Goal: Transaction & Acquisition: Purchase product/service

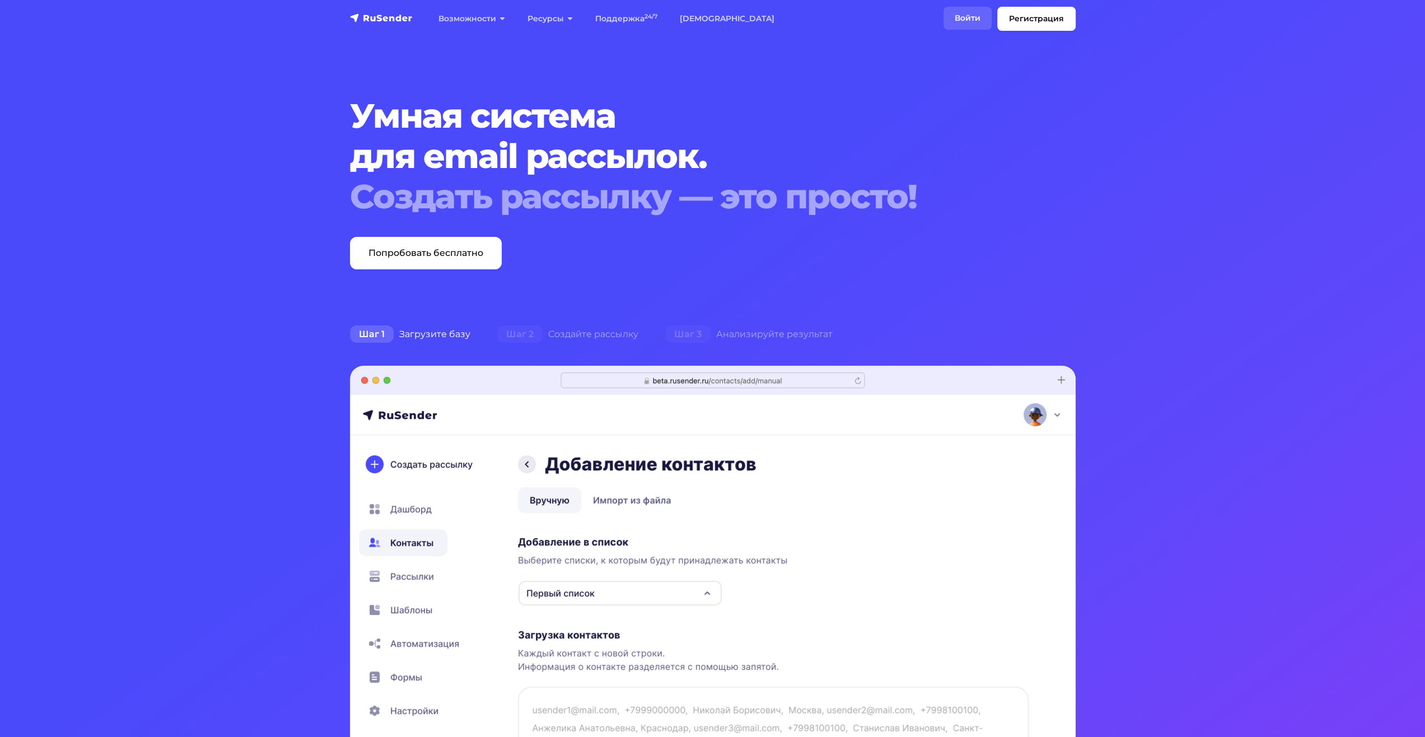
click at [960, 26] on link "Войти" at bounding box center [967, 18] width 48 height 23
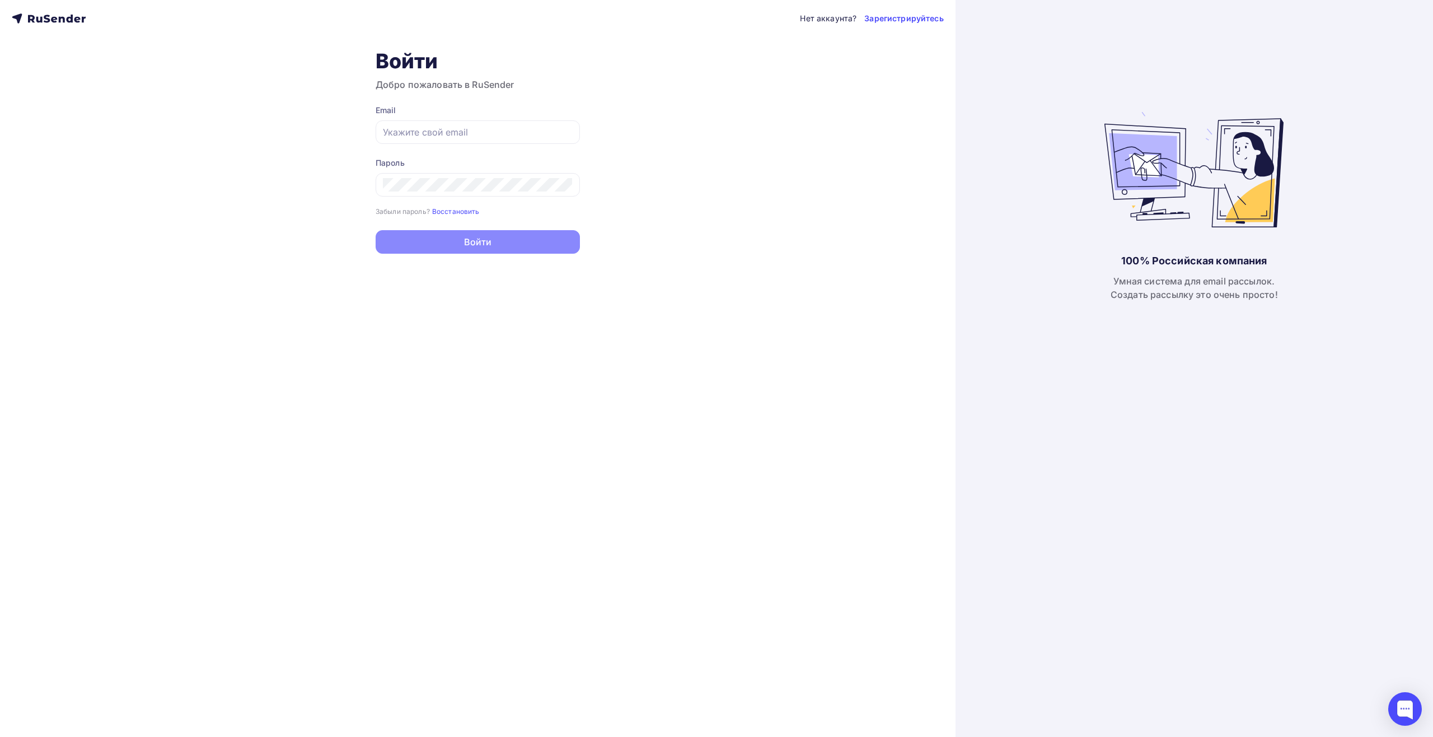
type input "[EMAIL_ADDRESS][DOMAIN_NAME]"
click at [561, 230] on form "Email tech@newlightconsult.com Пароль Забыли пароль? Восстановить Забыли пароль…" at bounding box center [478, 180] width 204 height 150
click at [553, 240] on button "Войти" at bounding box center [478, 243] width 204 height 24
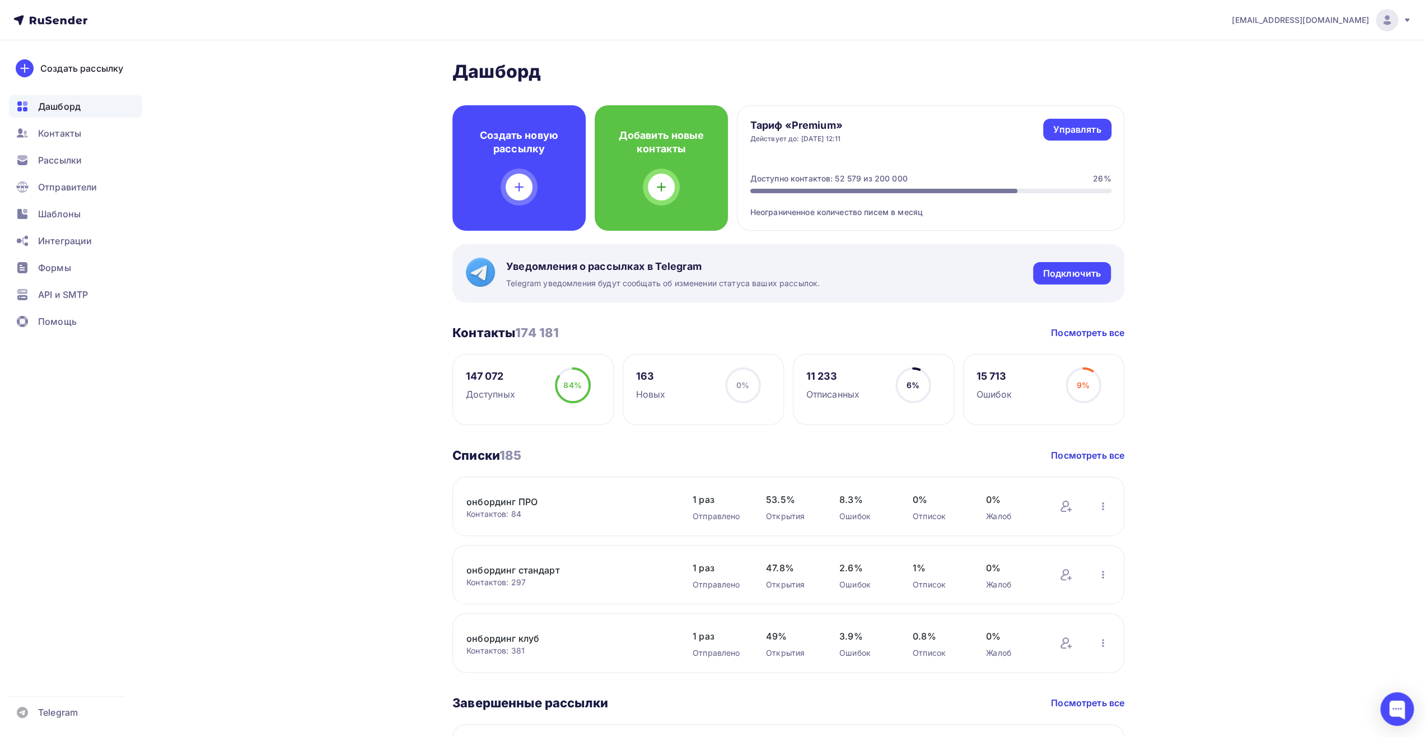
click at [71, 22] on icon at bounding box center [50, 19] width 74 height 13
click at [68, 286] on div "API и SMTP" at bounding box center [75, 294] width 133 height 22
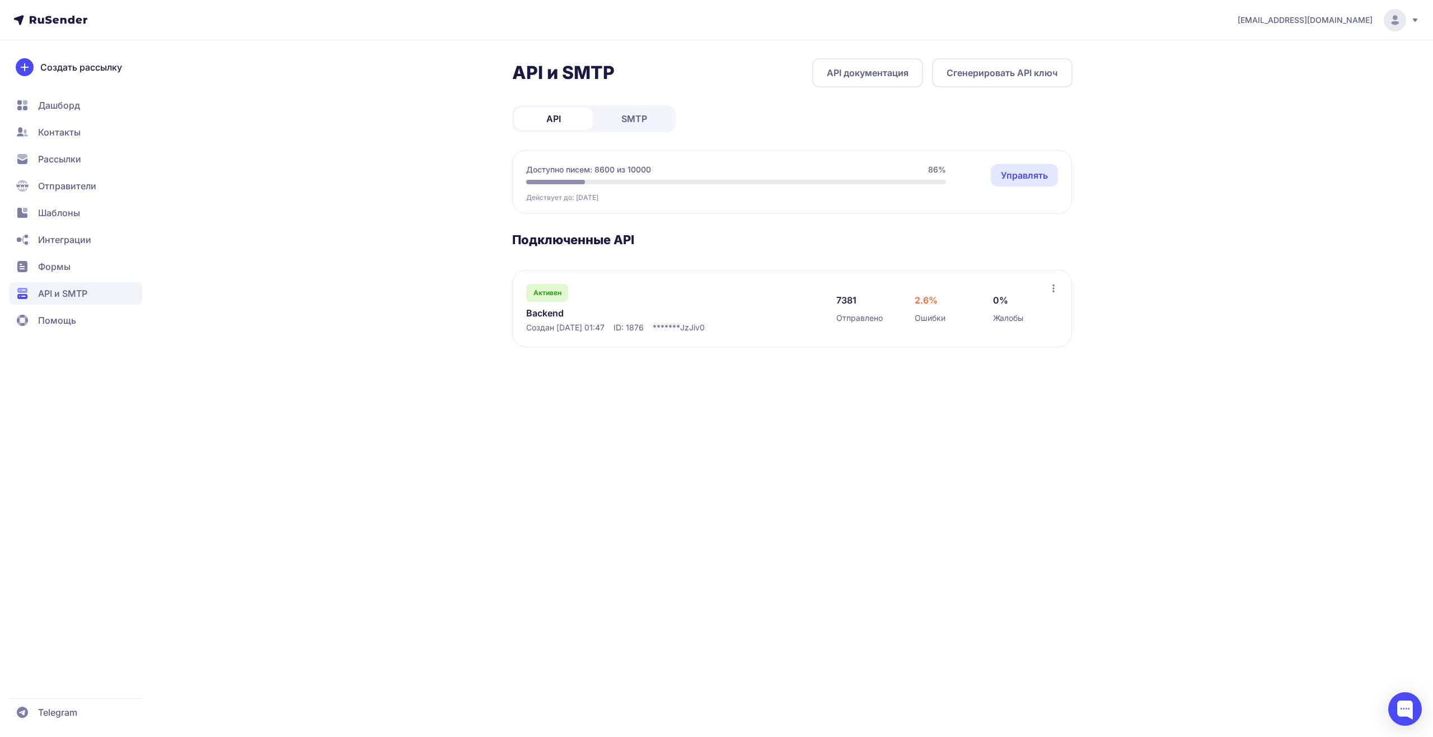
click at [82, 242] on span "Интеграции" at bounding box center [64, 239] width 53 height 13
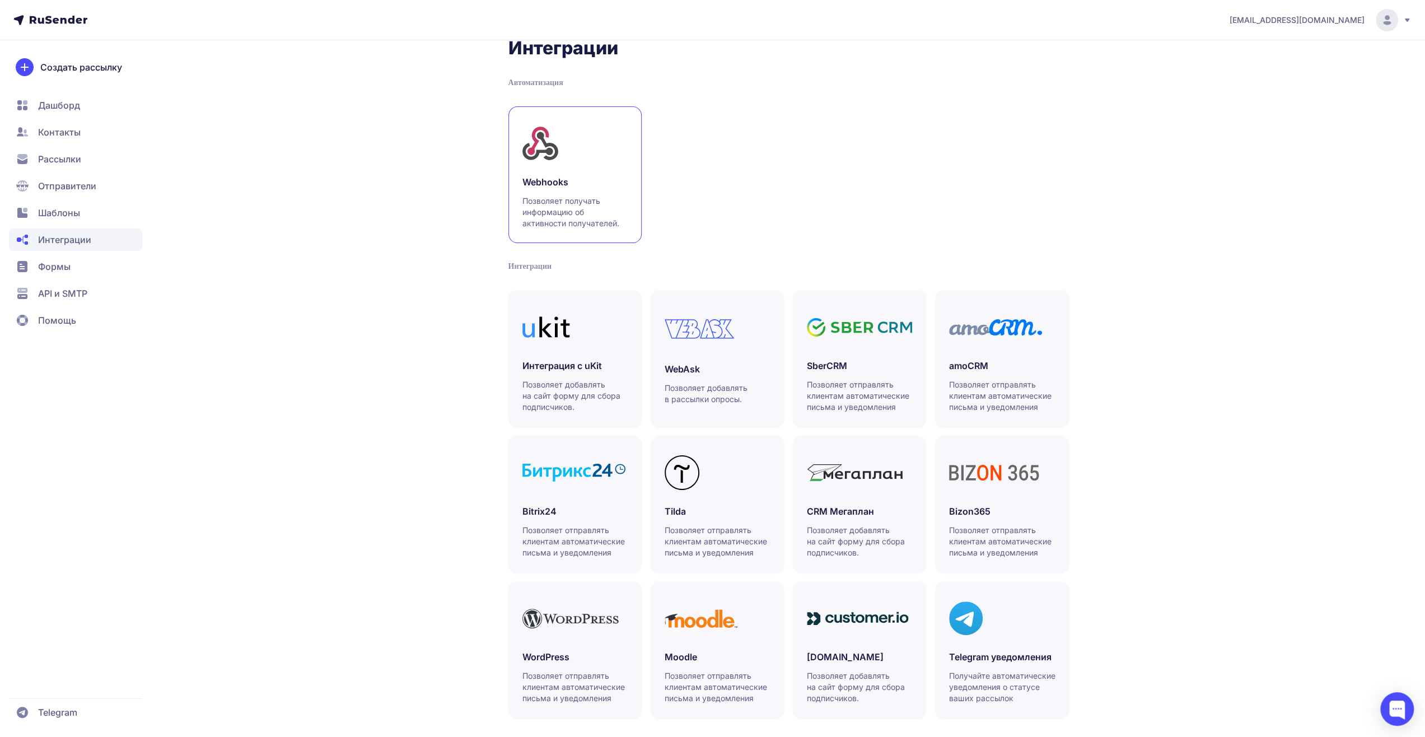
scroll to position [33, 0]
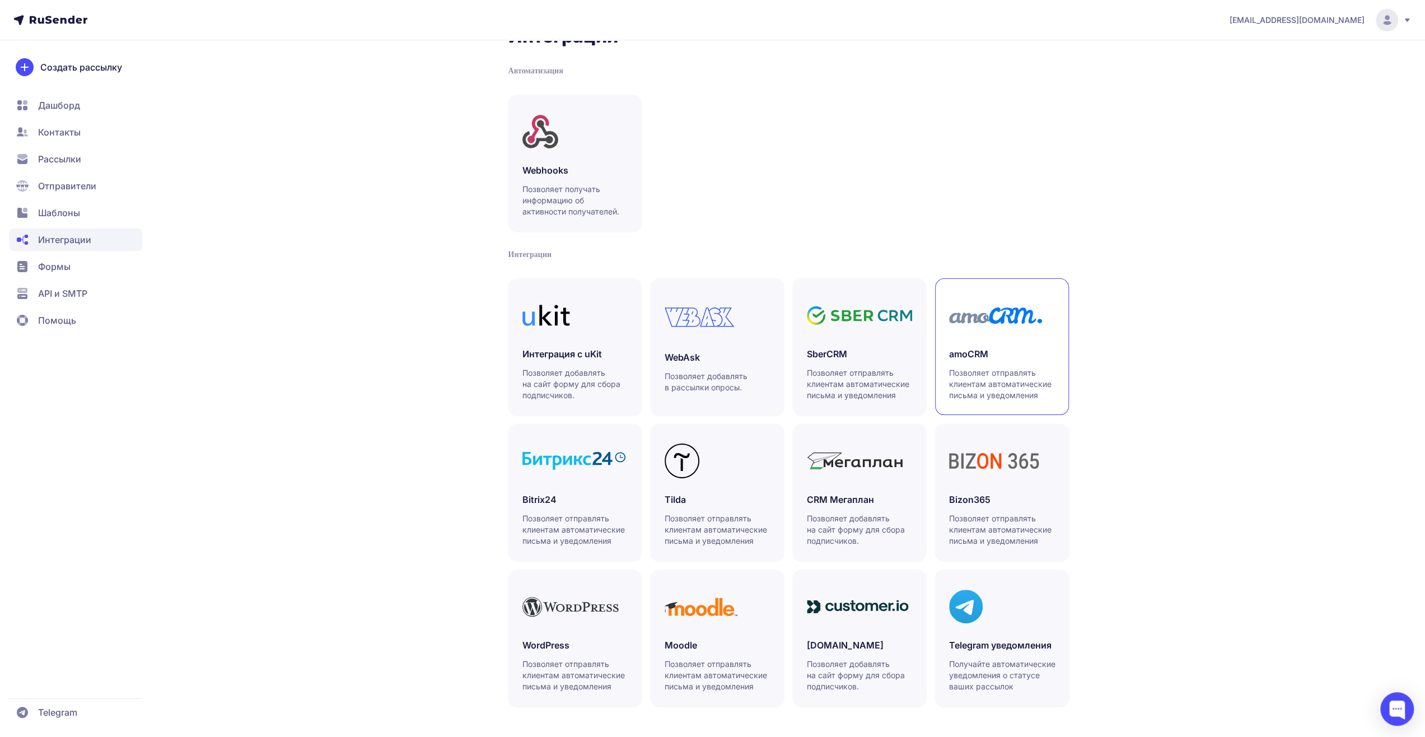
click at [1019, 366] on div "amoCRM Позволяет отправлять клиентам автоматические письма и уведомления" at bounding box center [1001, 374] width 105 height 54
click at [865, 353] on h3 "SberCRM" at bounding box center [859, 353] width 105 height 13
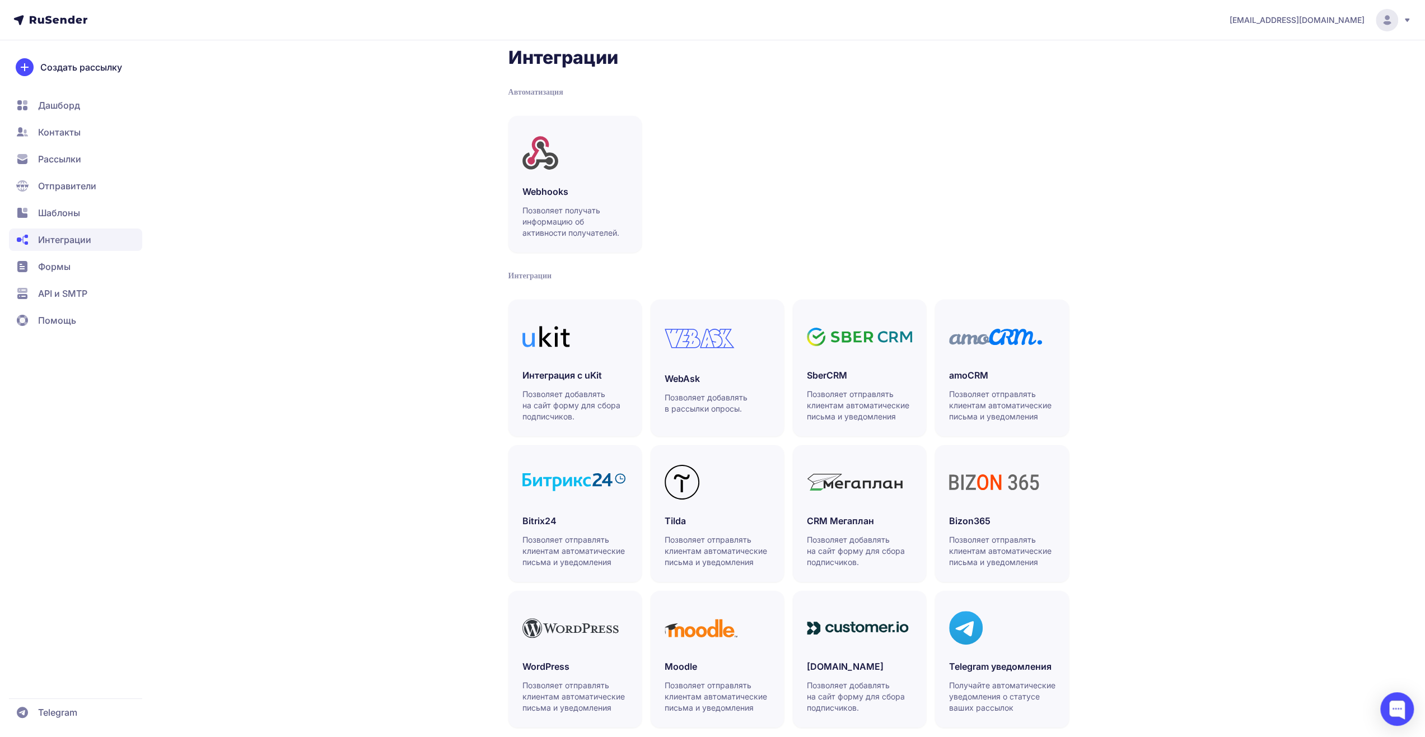
scroll to position [0, 0]
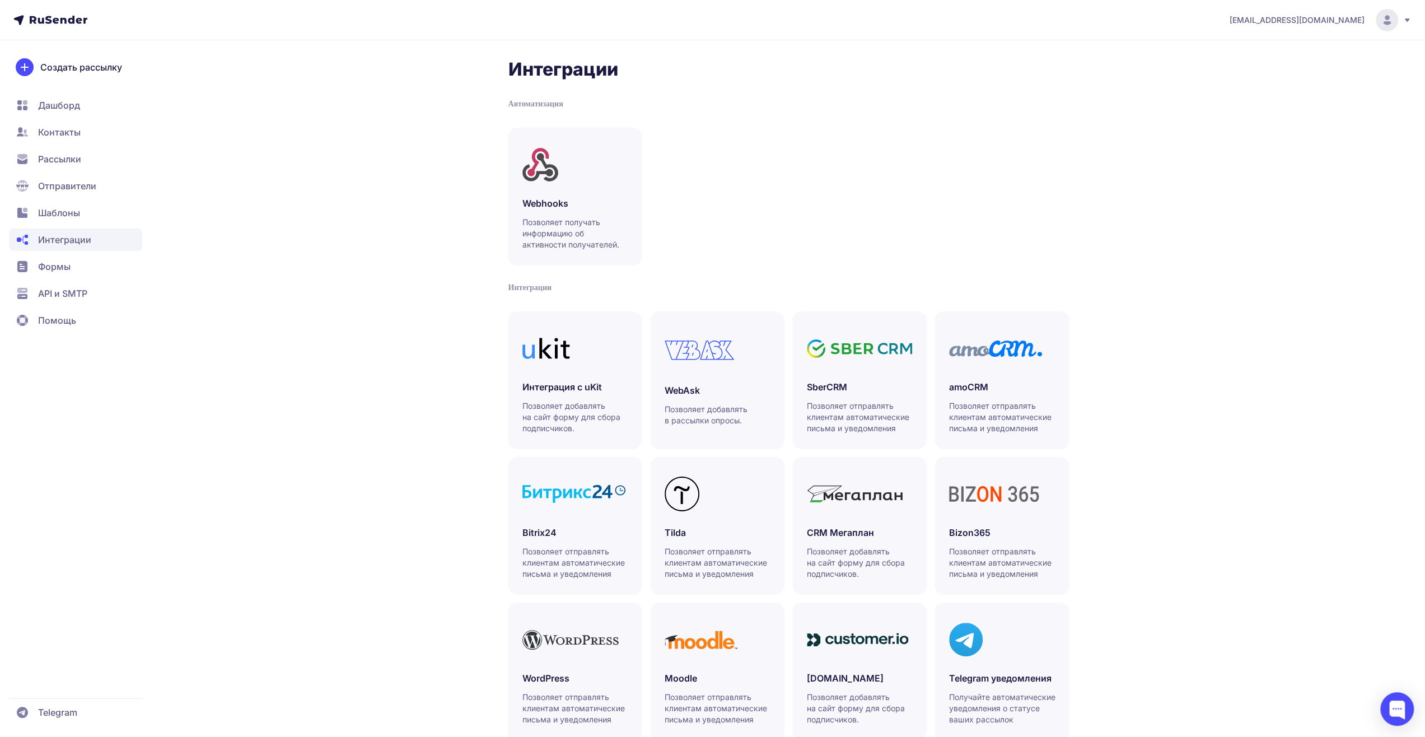
click at [111, 121] on span "Дашборд" at bounding box center [75, 132] width 133 height 22
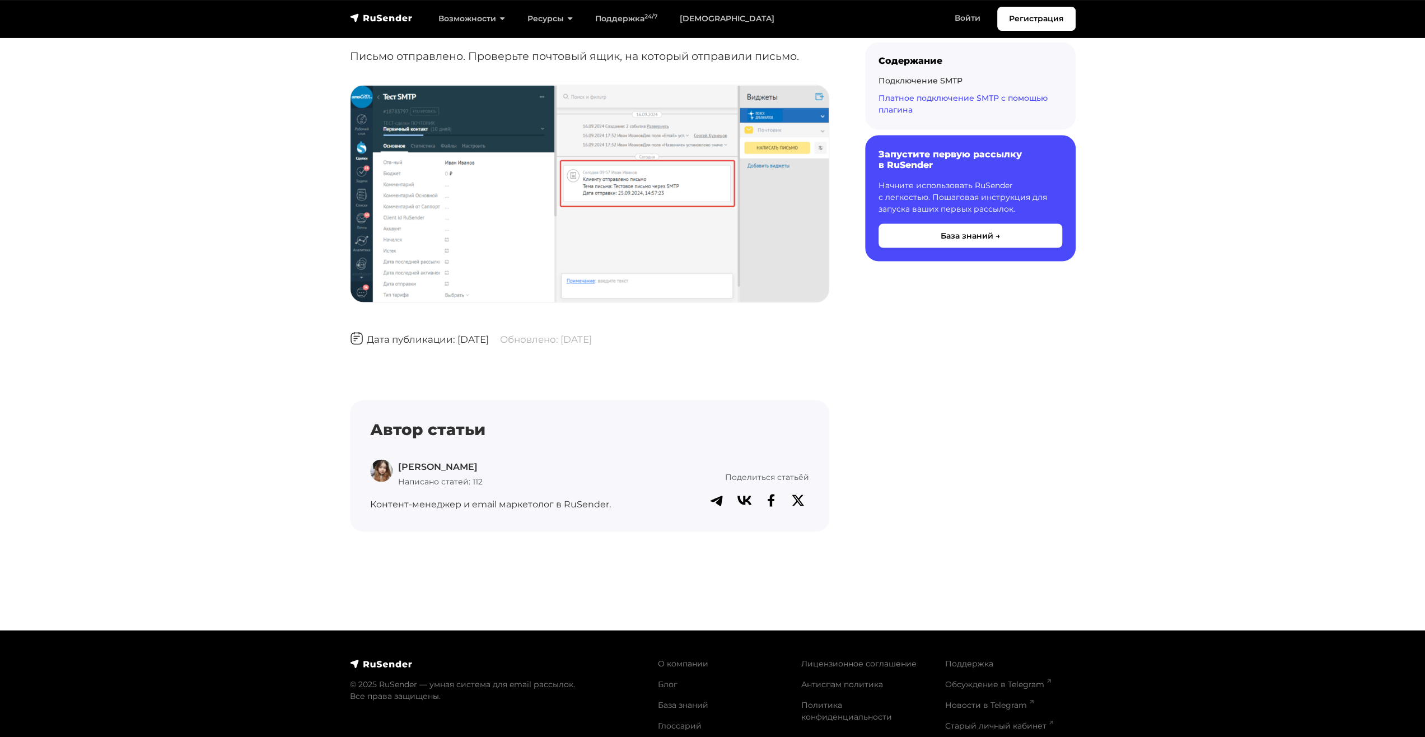
scroll to position [6293, 0]
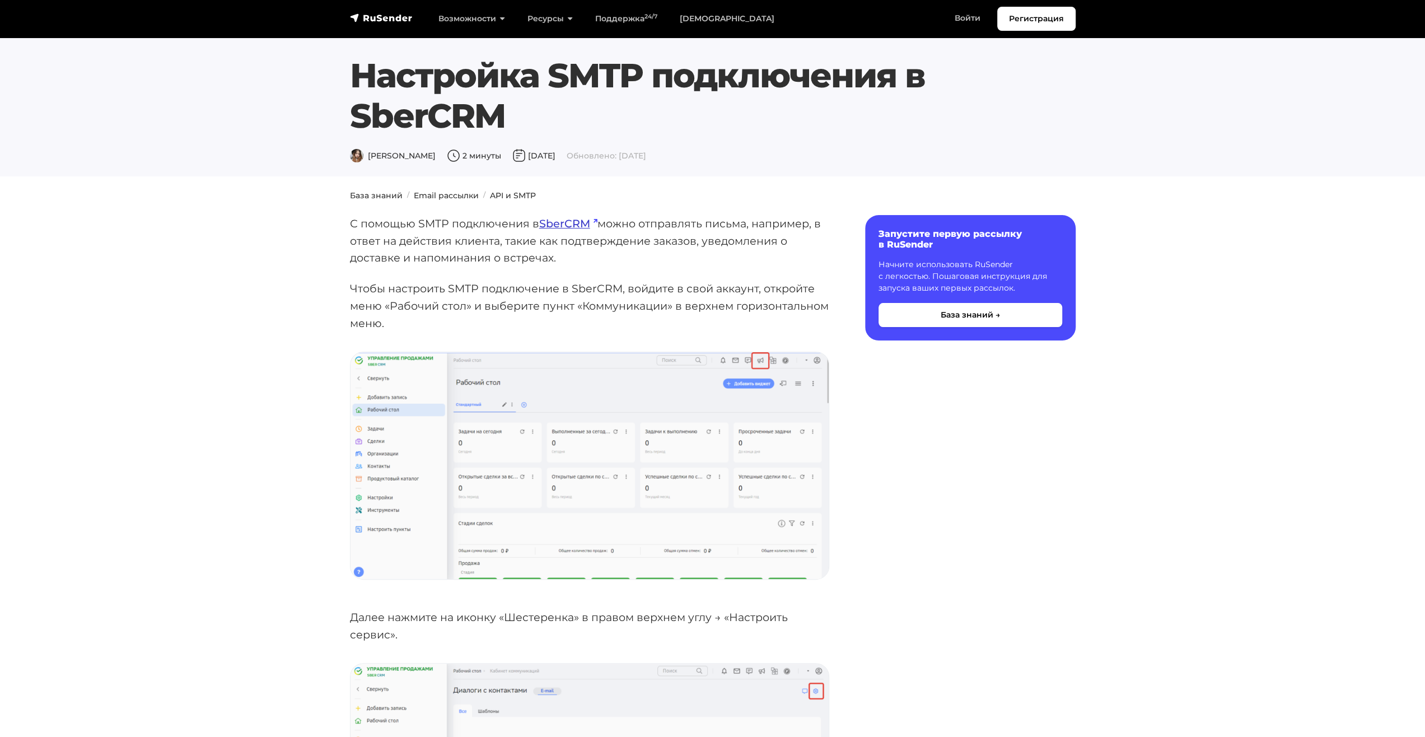
click at [549, 221] on link "SberCRM" at bounding box center [568, 223] width 58 height 13
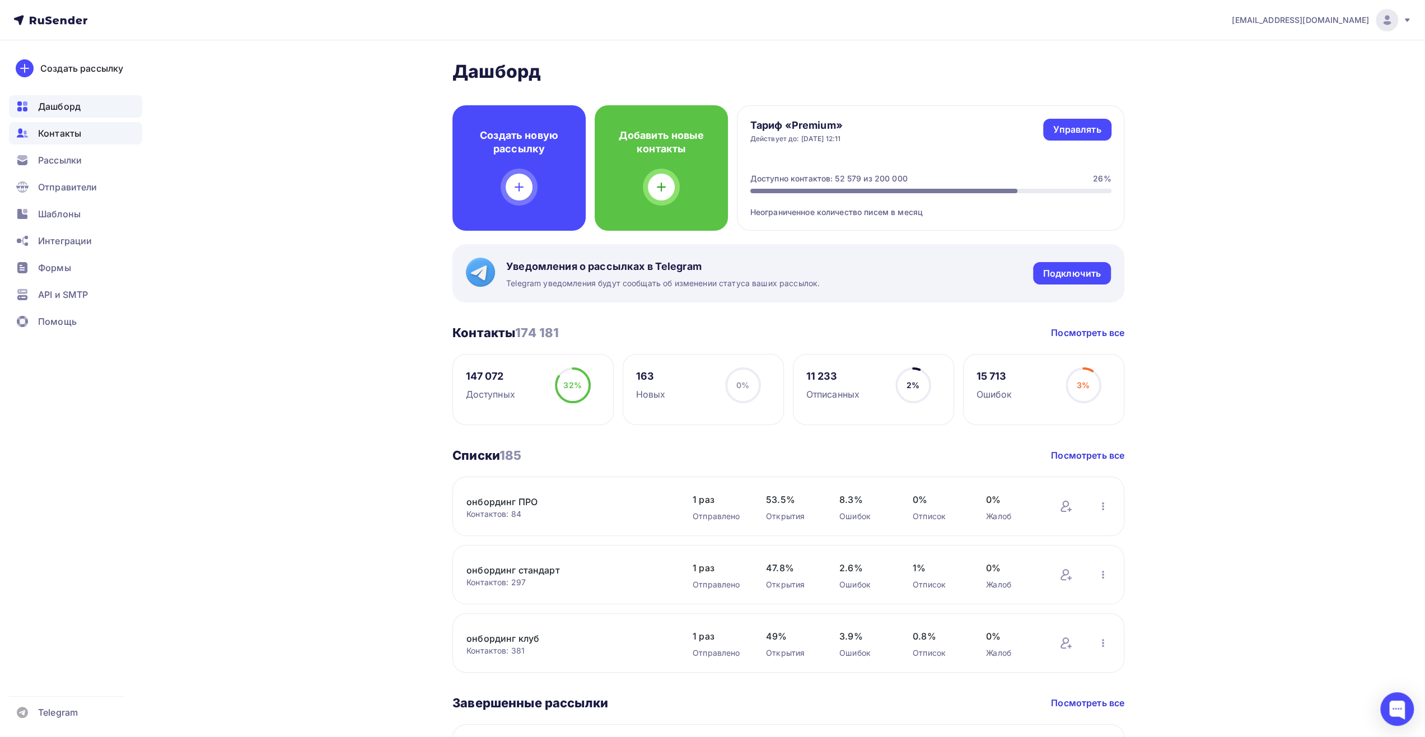
click at [102, 132] on div "Контакты" at bounding box center [75, 133] width 133 height 22
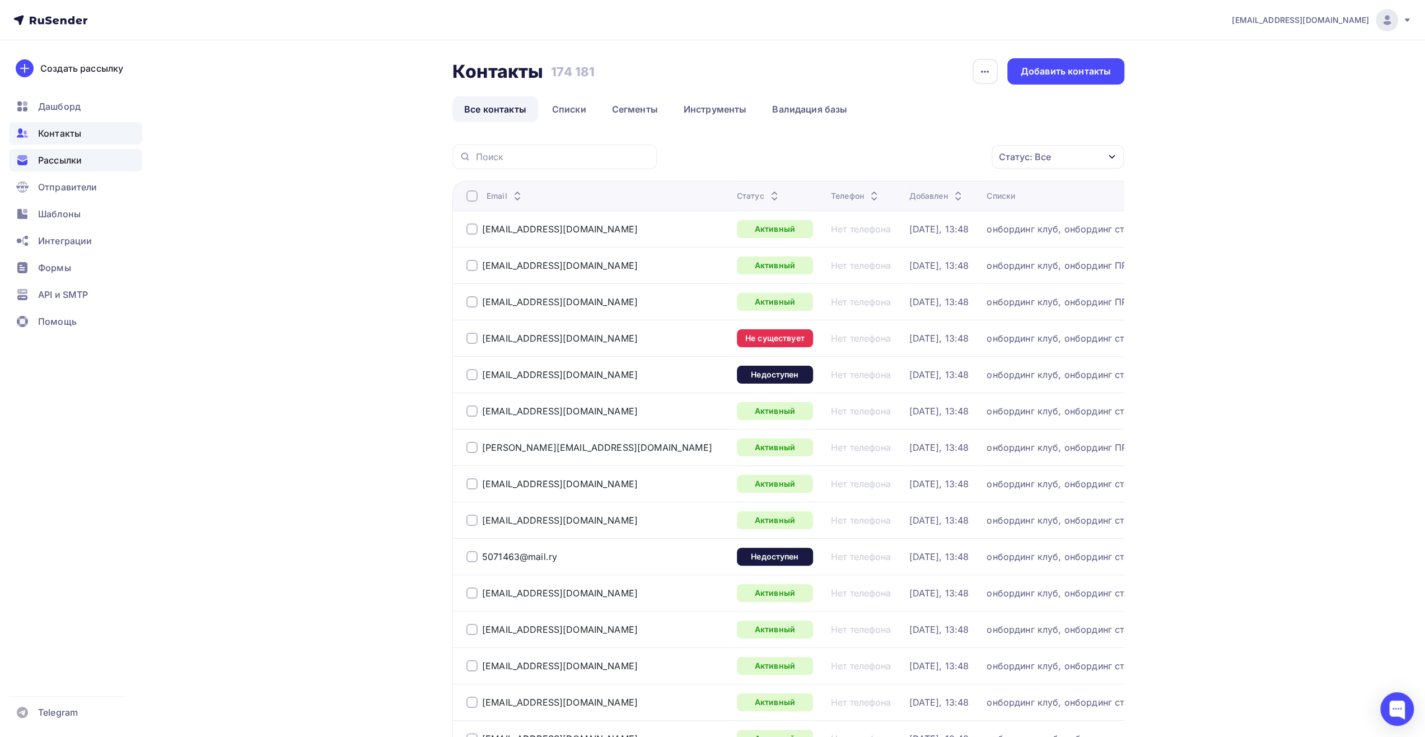
click at [108, 155] on div "Рассылки" at bounding box center [75, 160] width 133 height 22
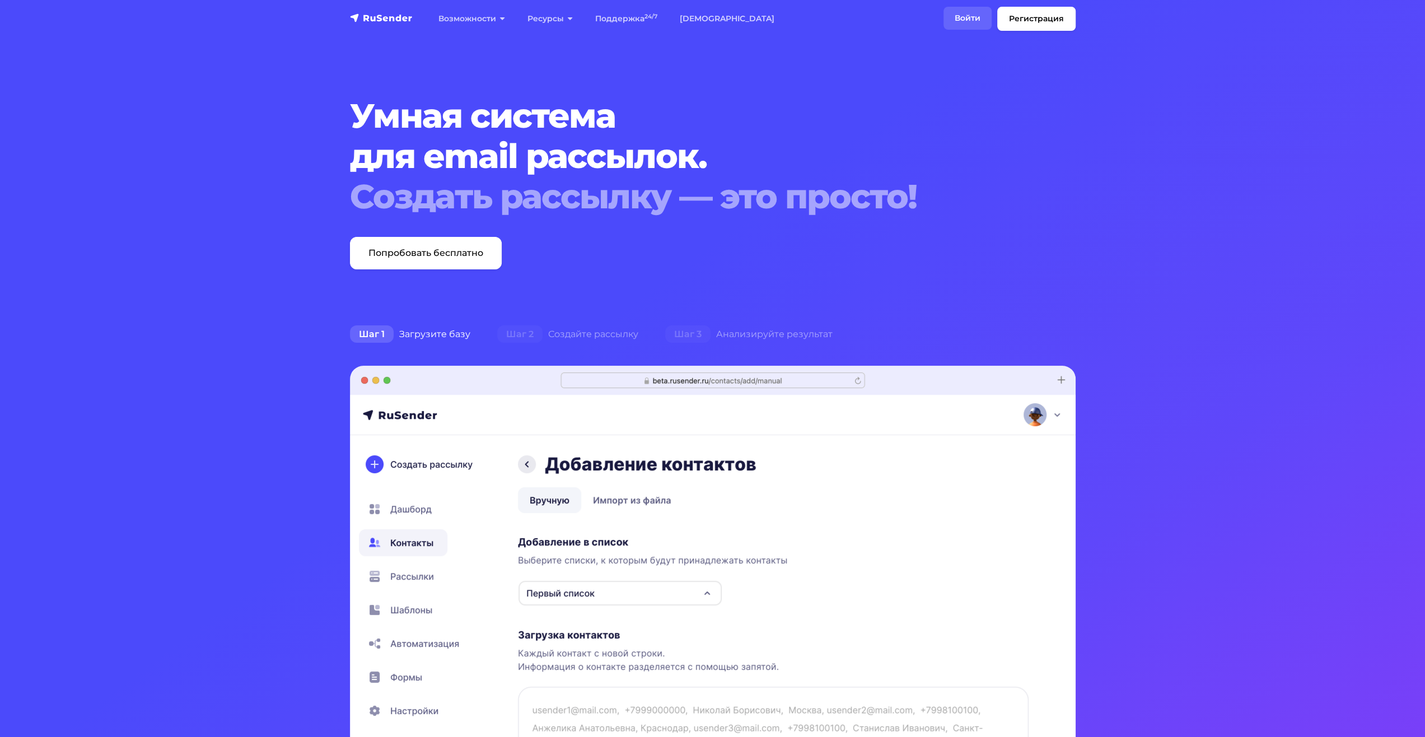
click at [964, 26] on link "Войти" at bounding box center [967, 18] width 48 height 23
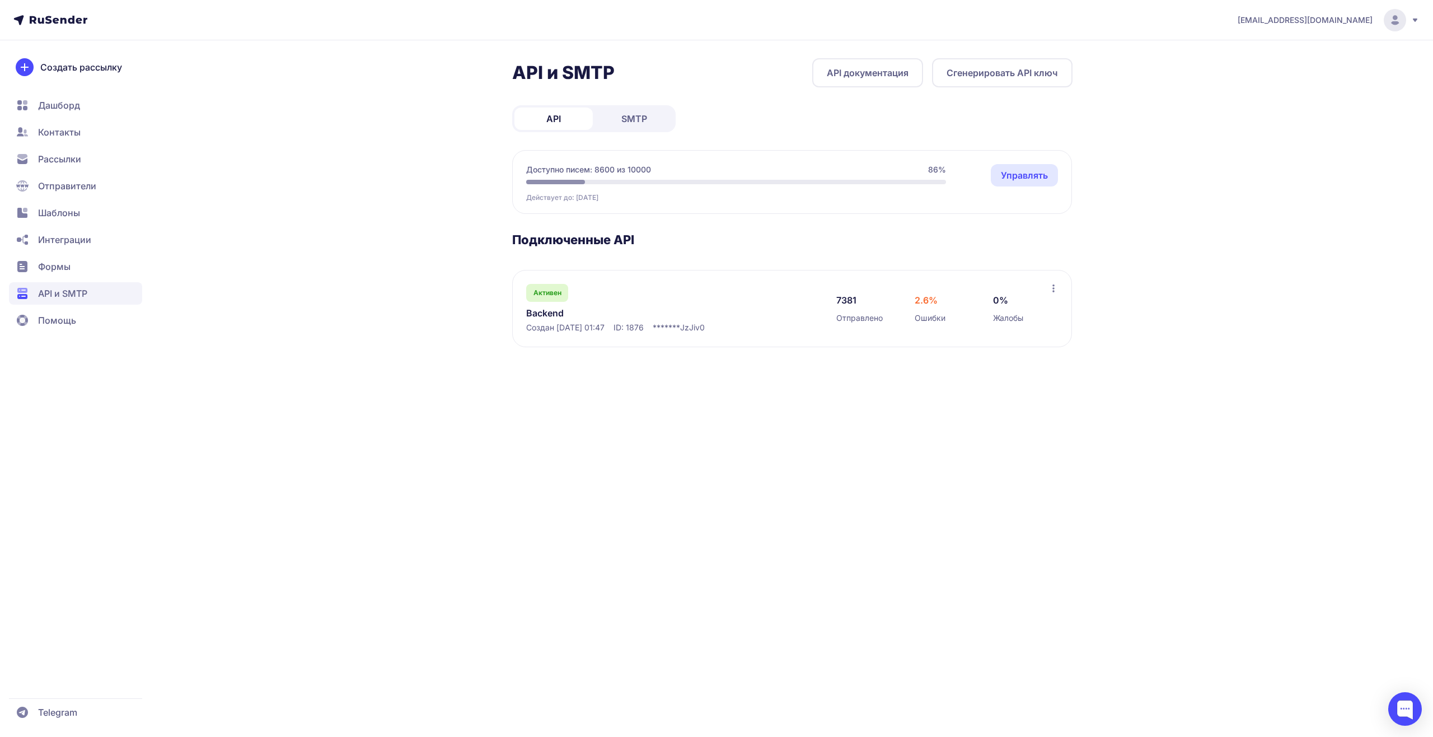
click at [650, 116] on link "SMTP" at bounding box center [634, 119] width 78 height 22
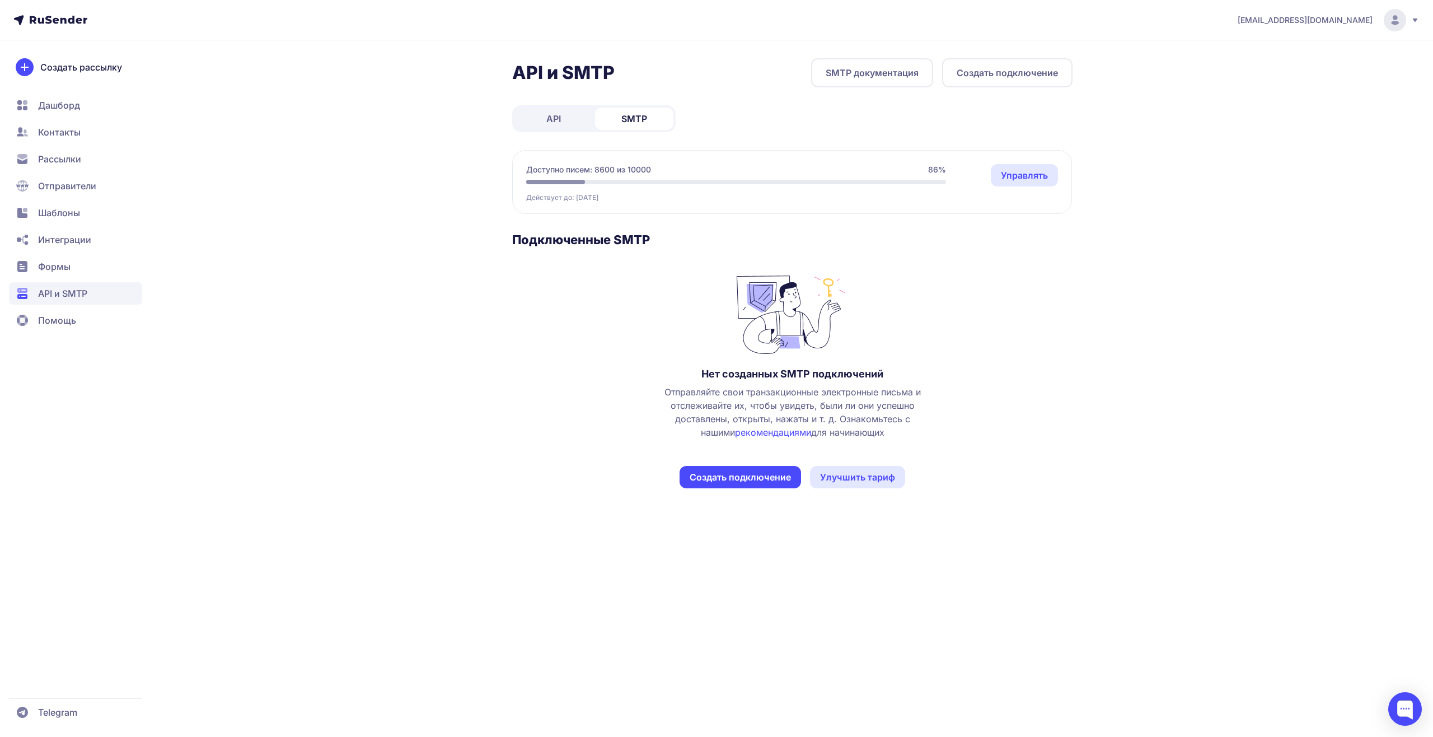
click at [572, 122] on link "API" at bounding box center [554, 119] width 78 height 22
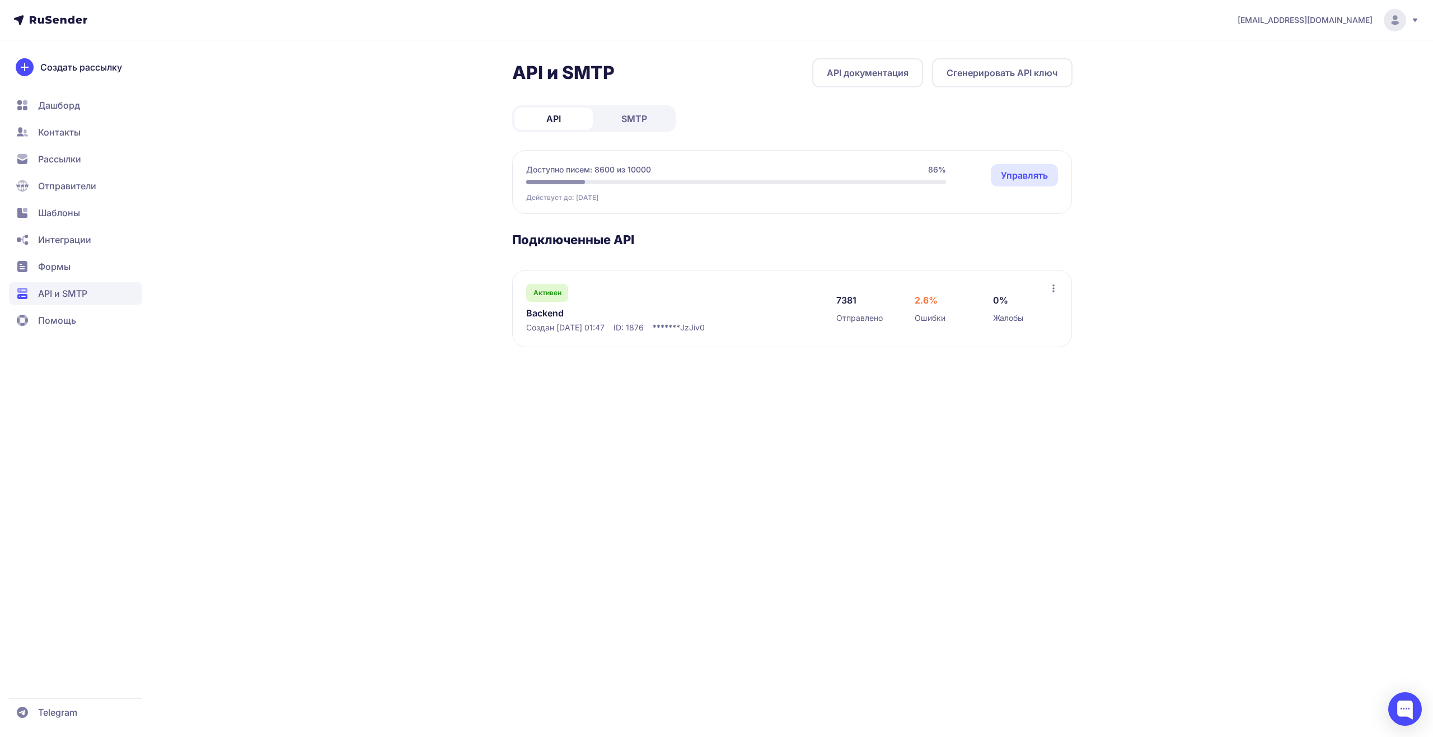
click at [645, 118] on span "SMTP" at bounding box center [635, 118] width 26 height 13
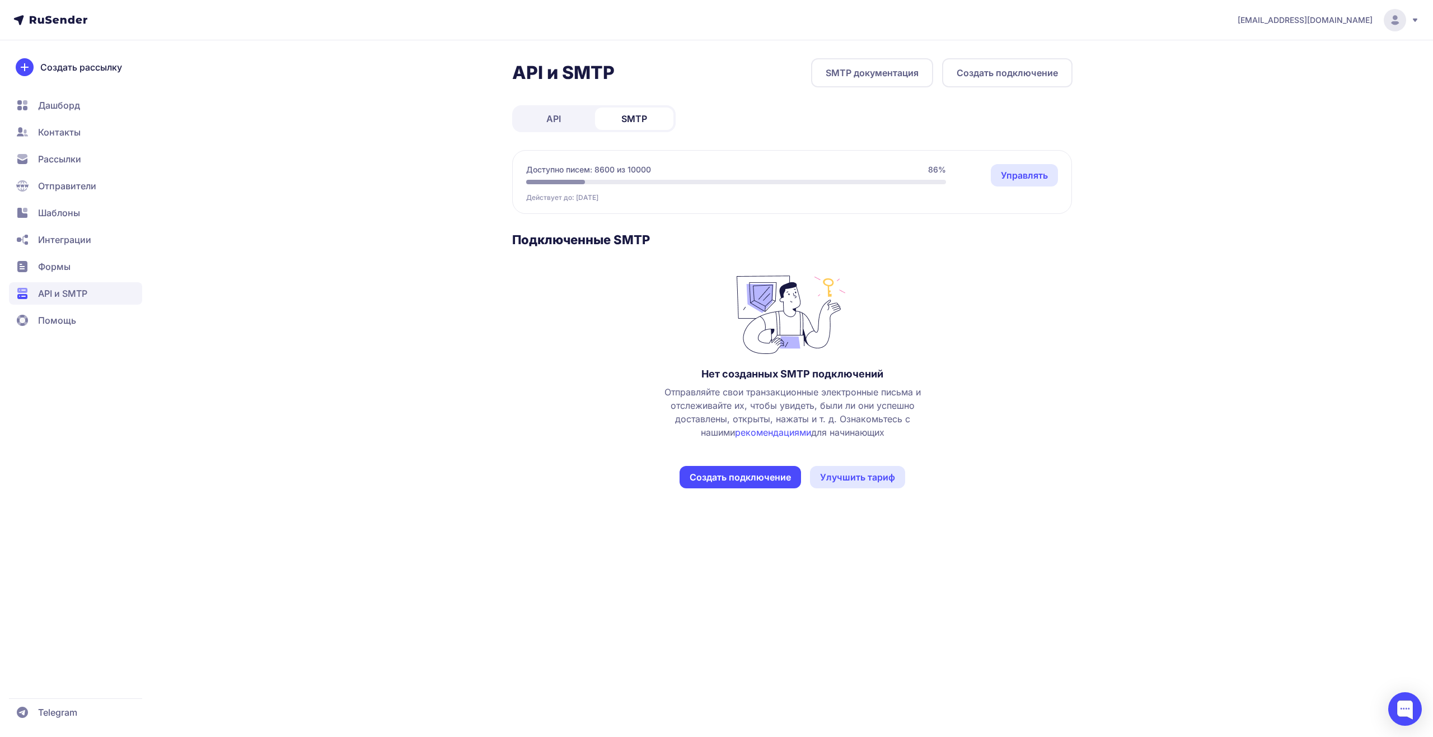
click at [556, 116] on span "API" at bounding box center [553, 118] width 15 height 13
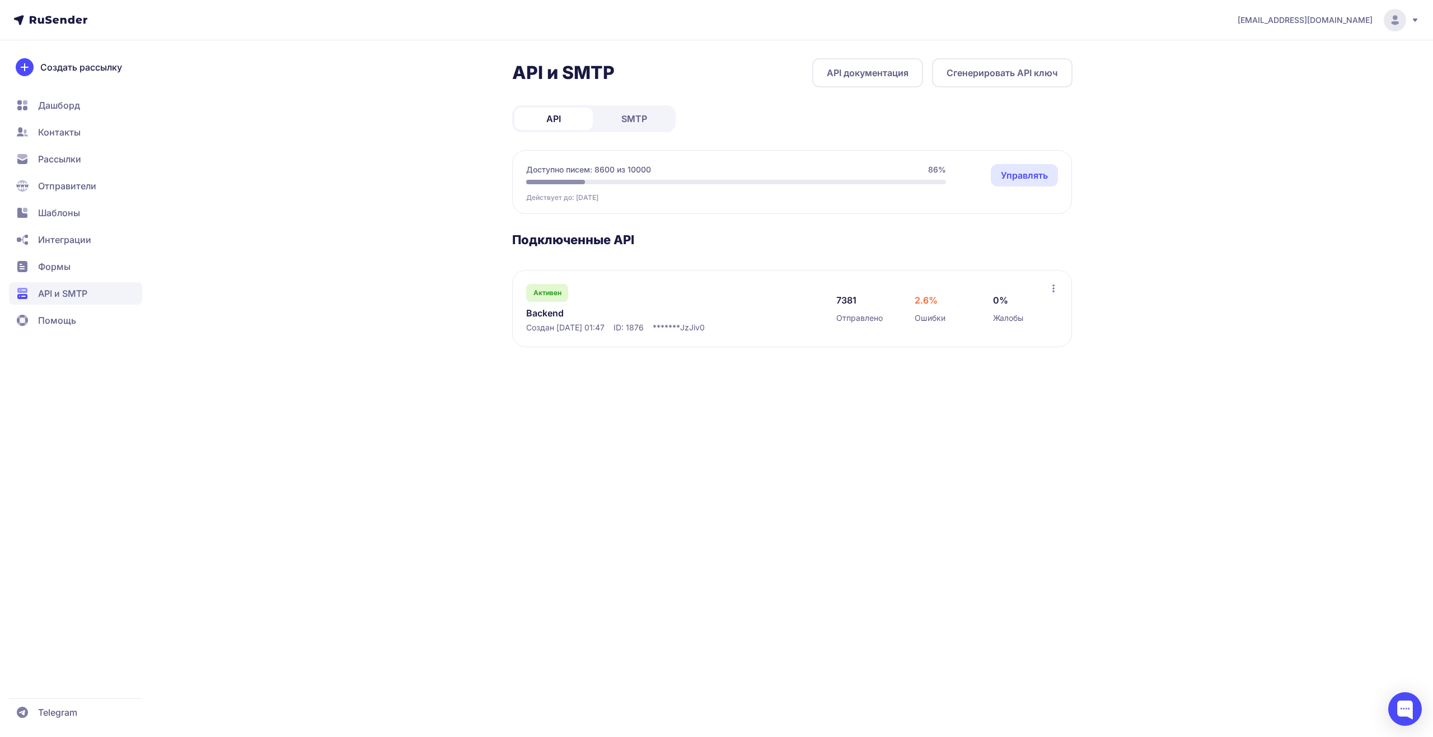
click at [1010, 174] on link "Управлять" at bounding box center [1024, 175] width 67 height 22
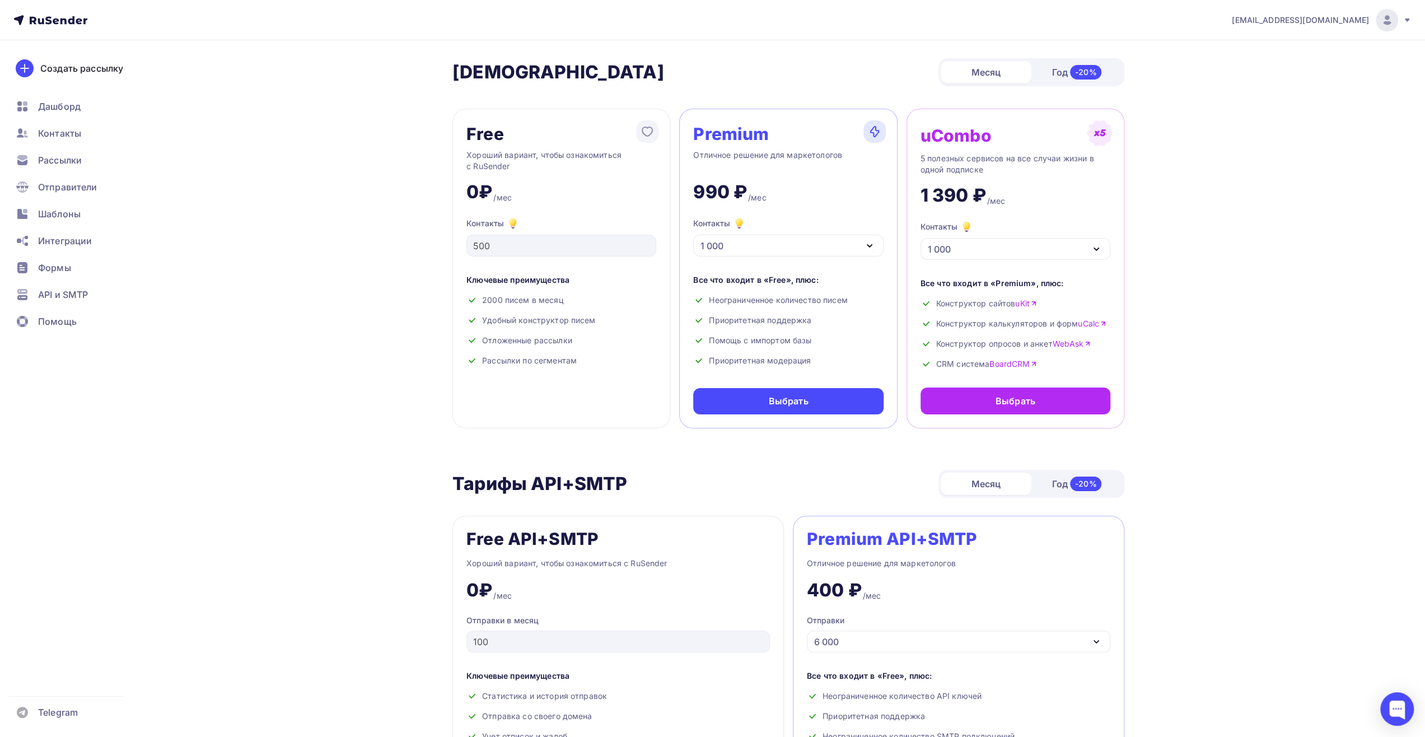
click at [783, 241] on div "1 000" at bounding box center [788, 246] width 190 height 22
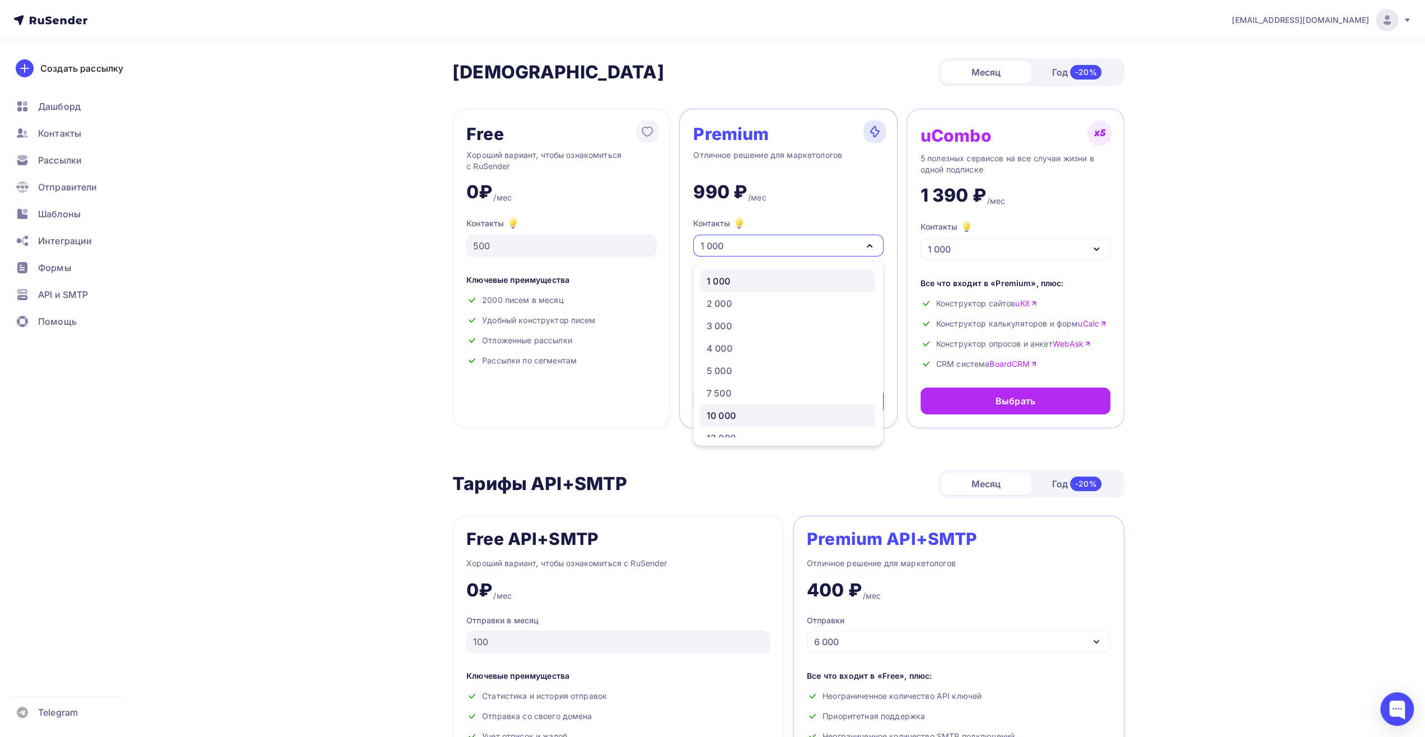
click at [792, 408] on link "10 000" at bounding box center [787, 415] width 175 height 22
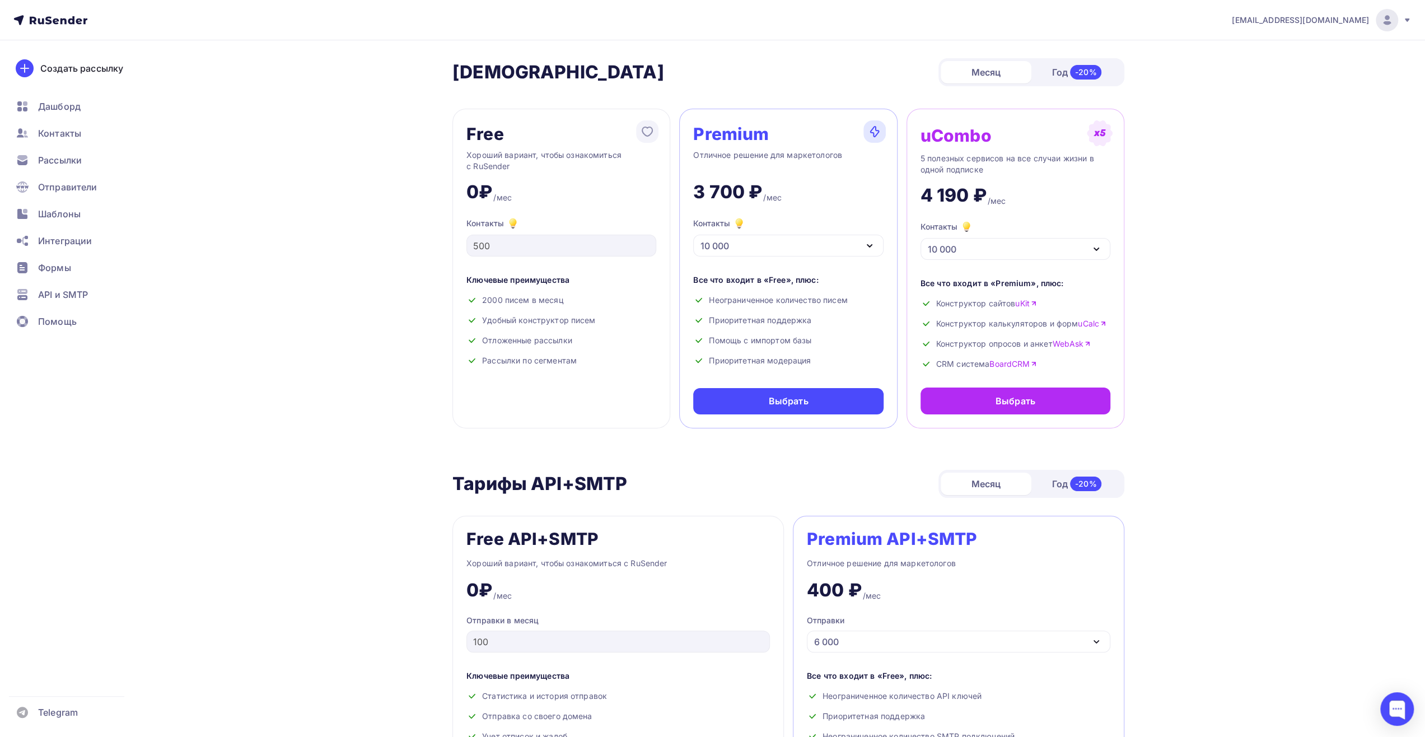
click at [820, 249] on div "10 000" at bounding box center [788, 246] width 190 height 22
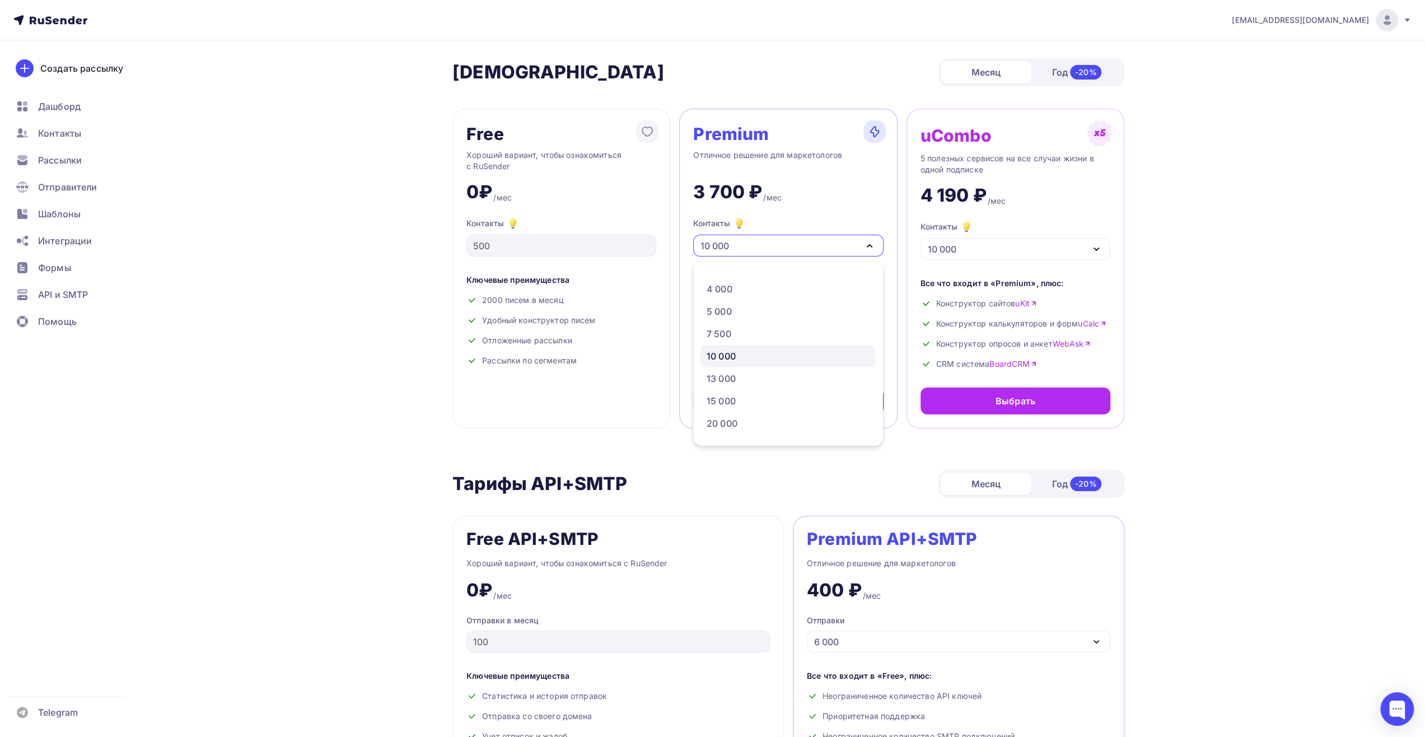
scroll to position [112, 0]
click at [793, 374] on div "20 000" at bounding box center [788, 370] width 162 height 13
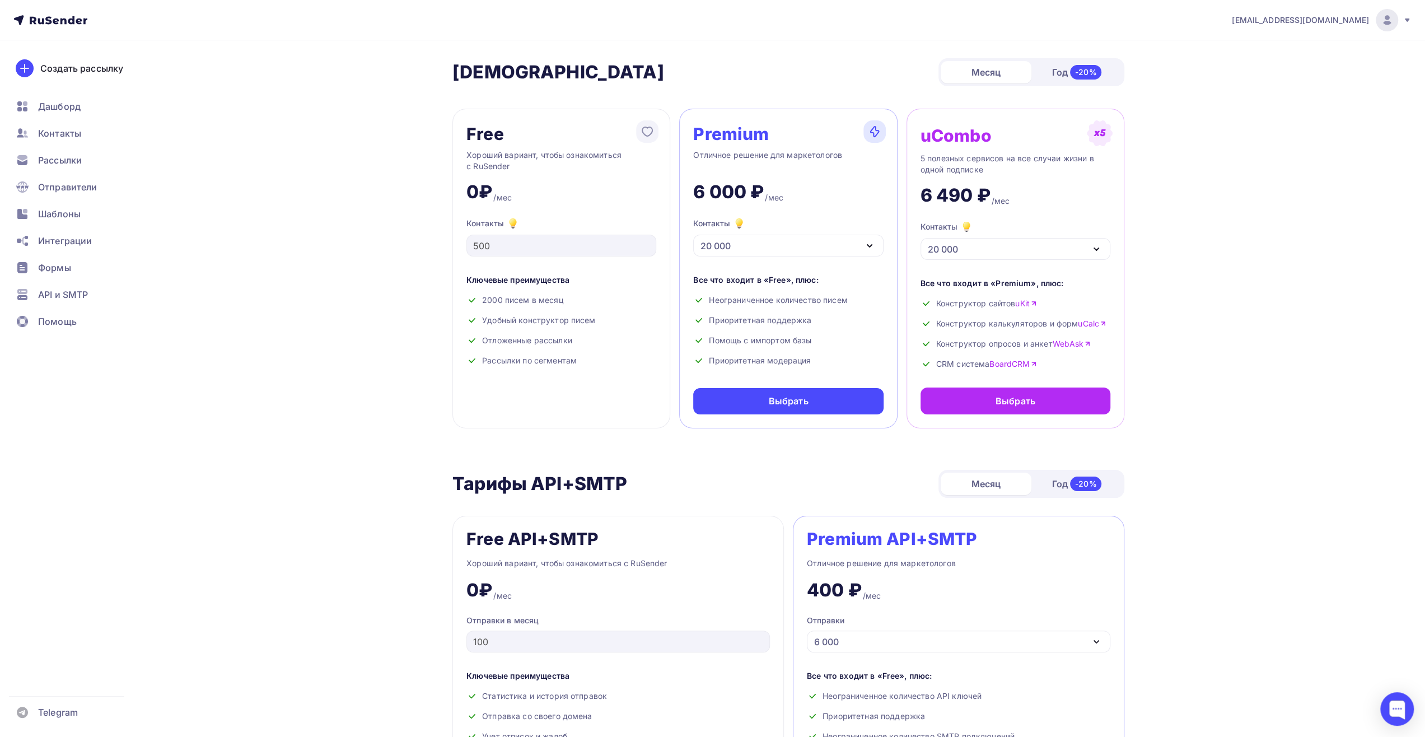
click at [809, 249] on div "20 000" at bounding box center [788, 246] width 190 height 22
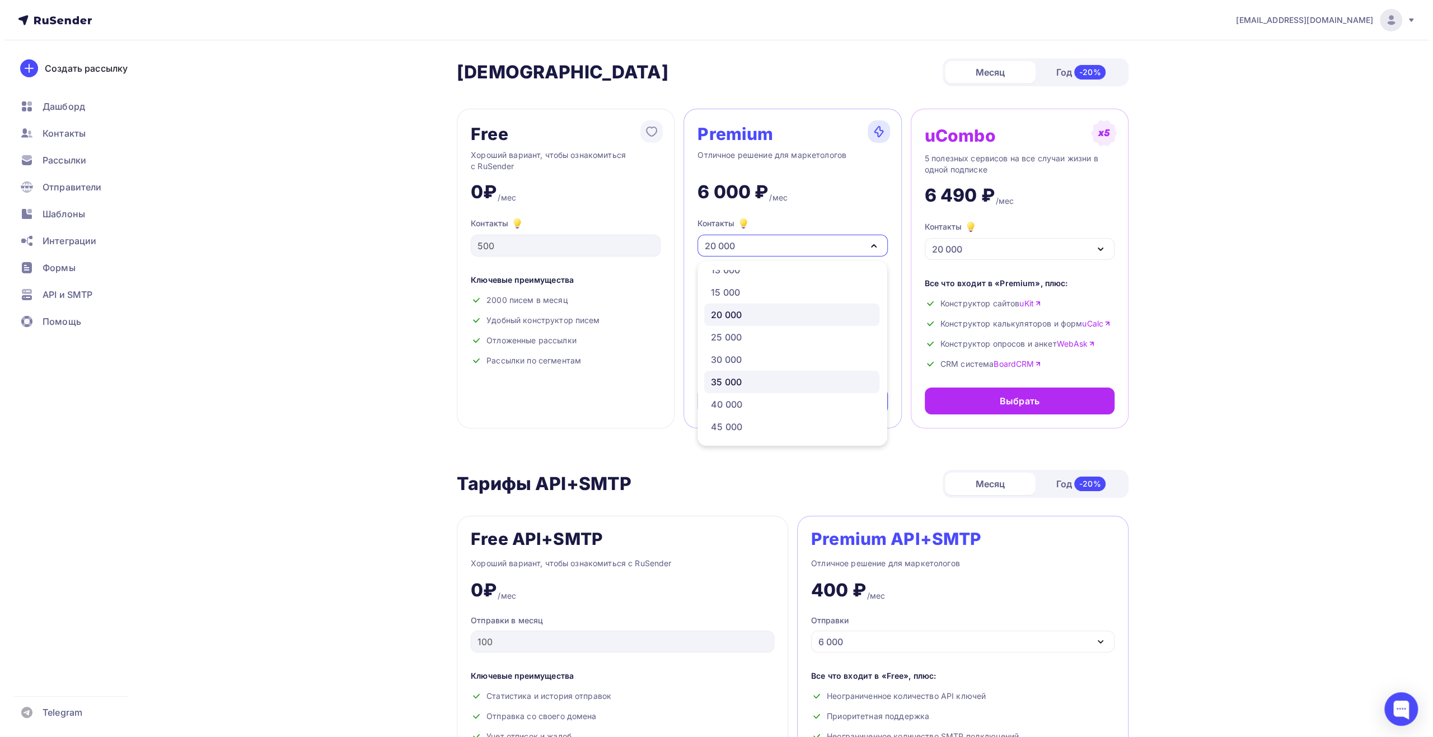
scroll to position [224, 0]
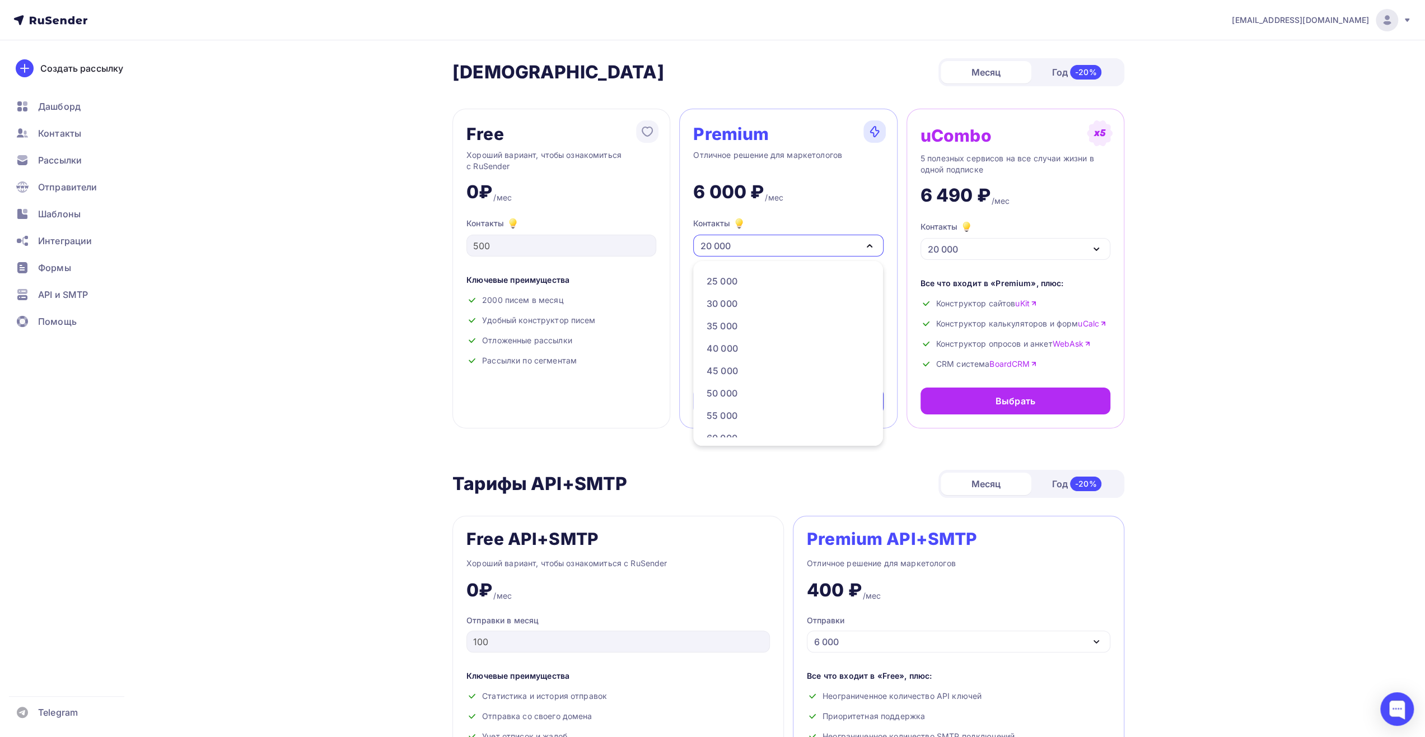
click at [1006, 364] on link "BoardCRM" at bounding box center [1013, 363] width 48 height 11
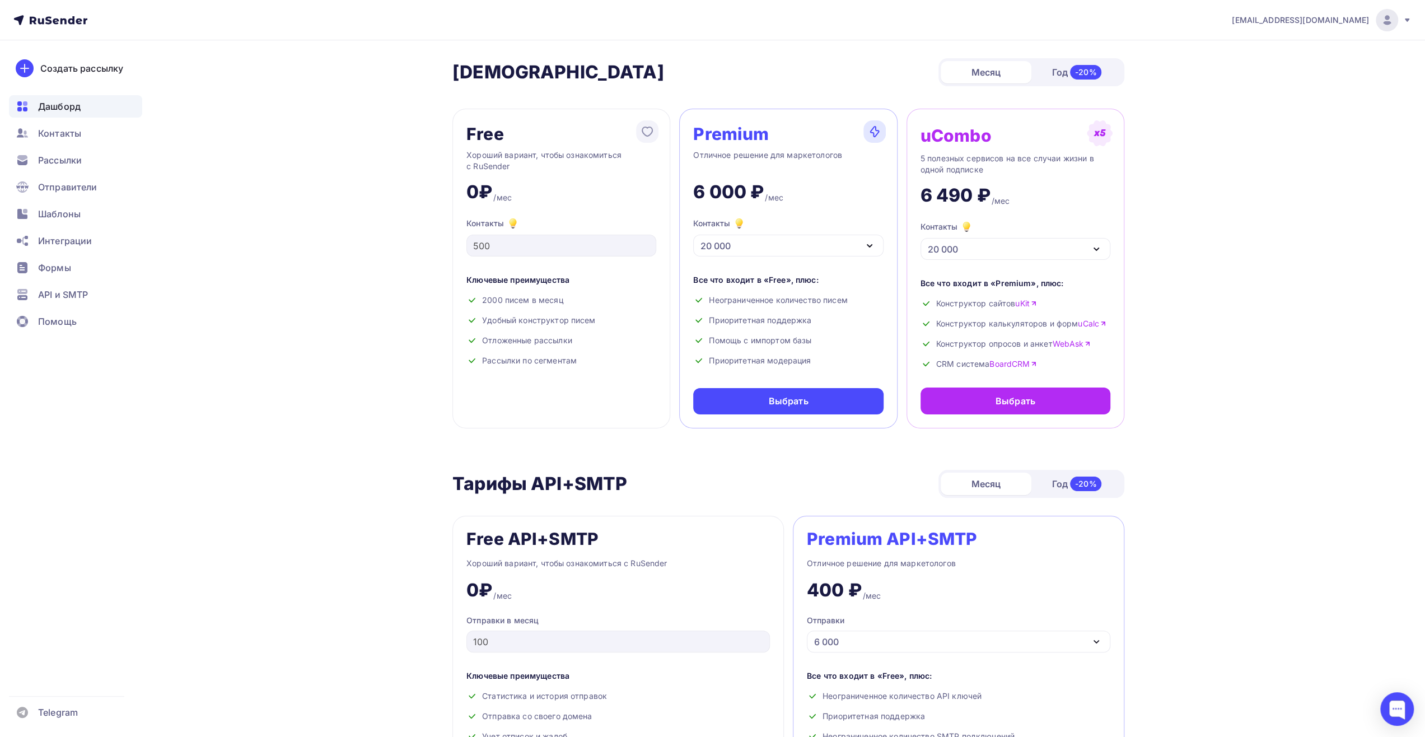
click at [90, 109] on div "Дашборд" at bounding box center [75, 106] width 133 height 22
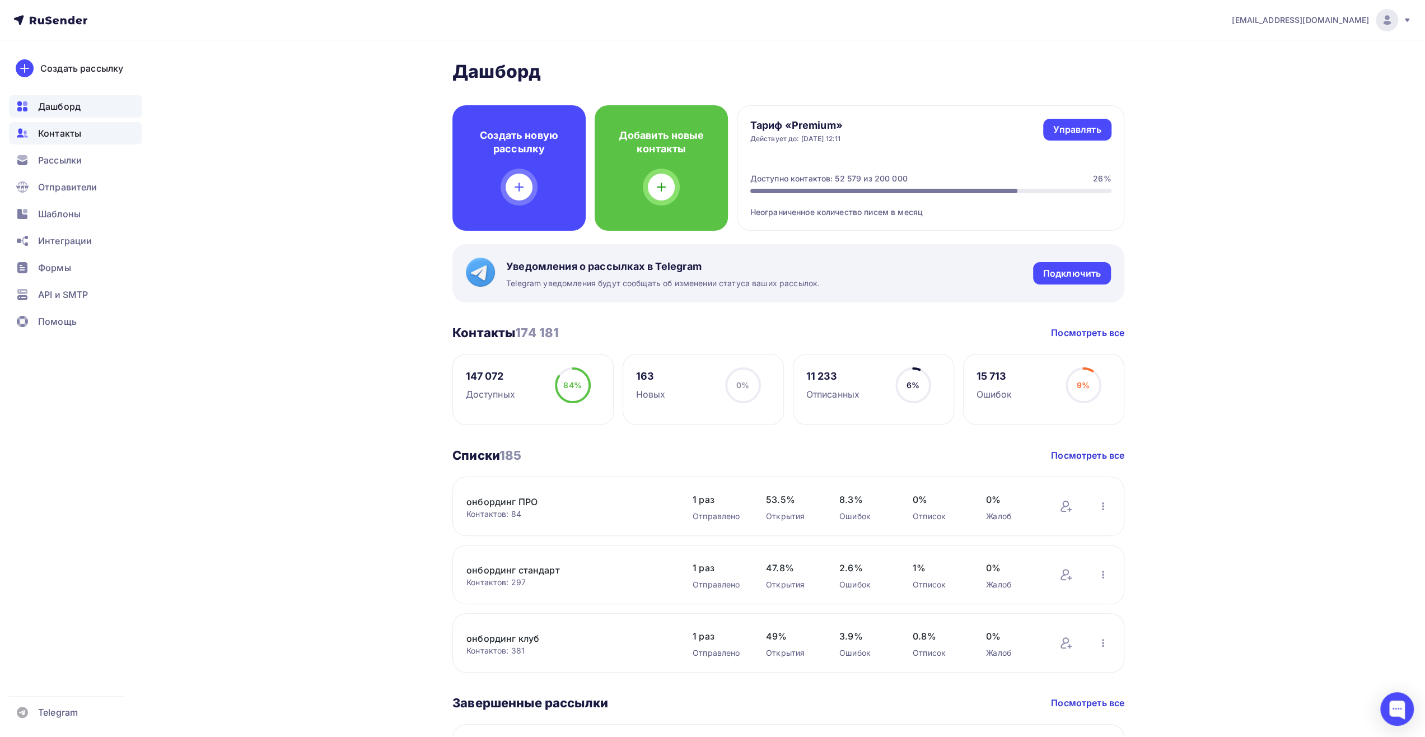
click at [99, 131] on div "Контакты" at bounding box center [75, 133] width 133 height 22
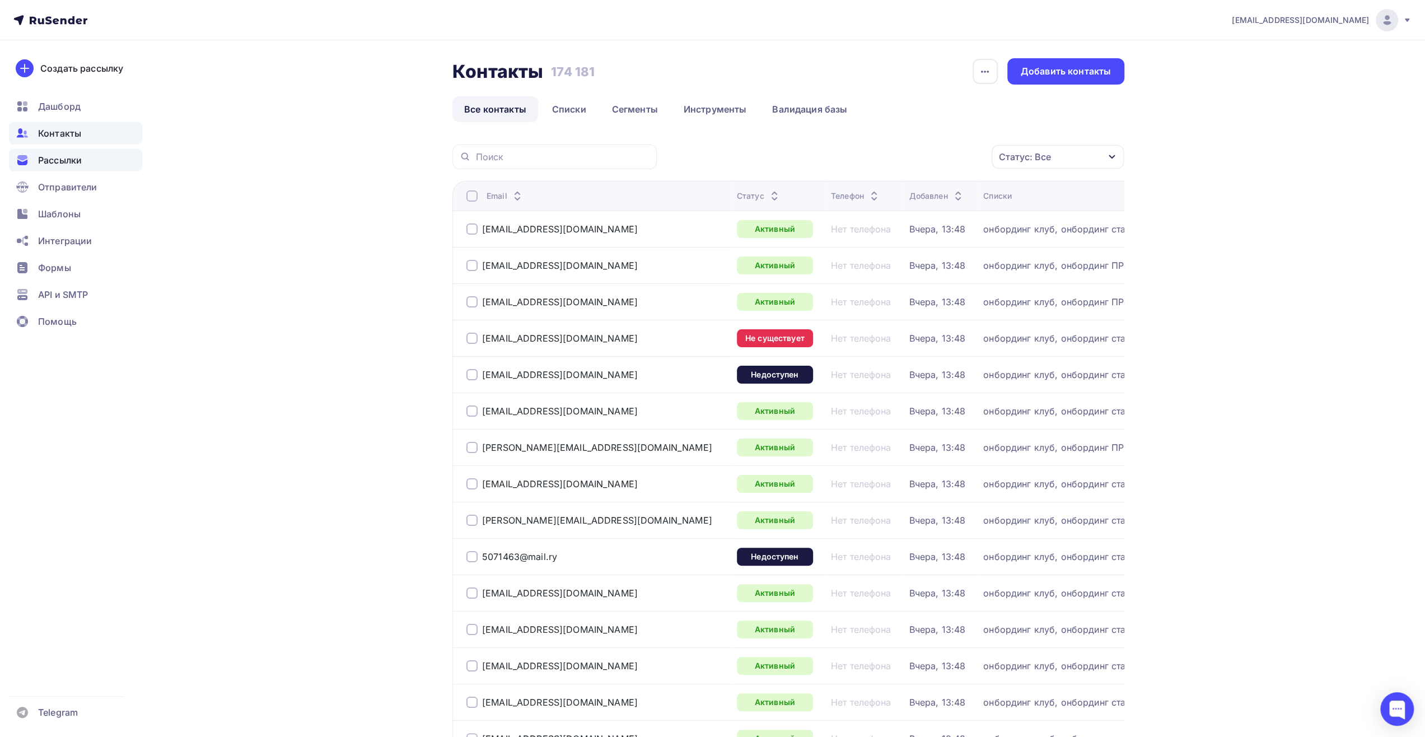
click at [102, 152] on div "Рассылки" at bounding box center [75, 160] width 133 height 22
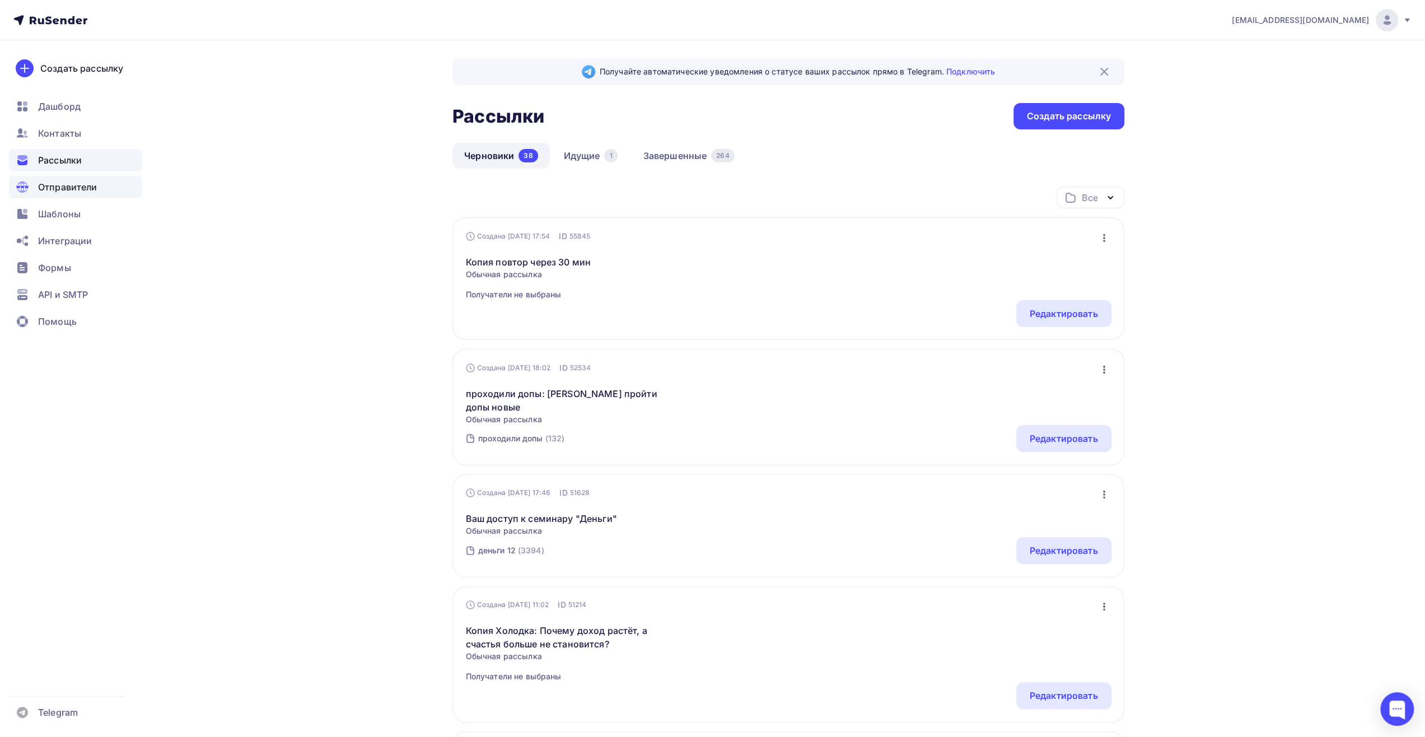
click at [111, 176] on div "Отправители" at bounding box center [75, 187] width 133 height 22
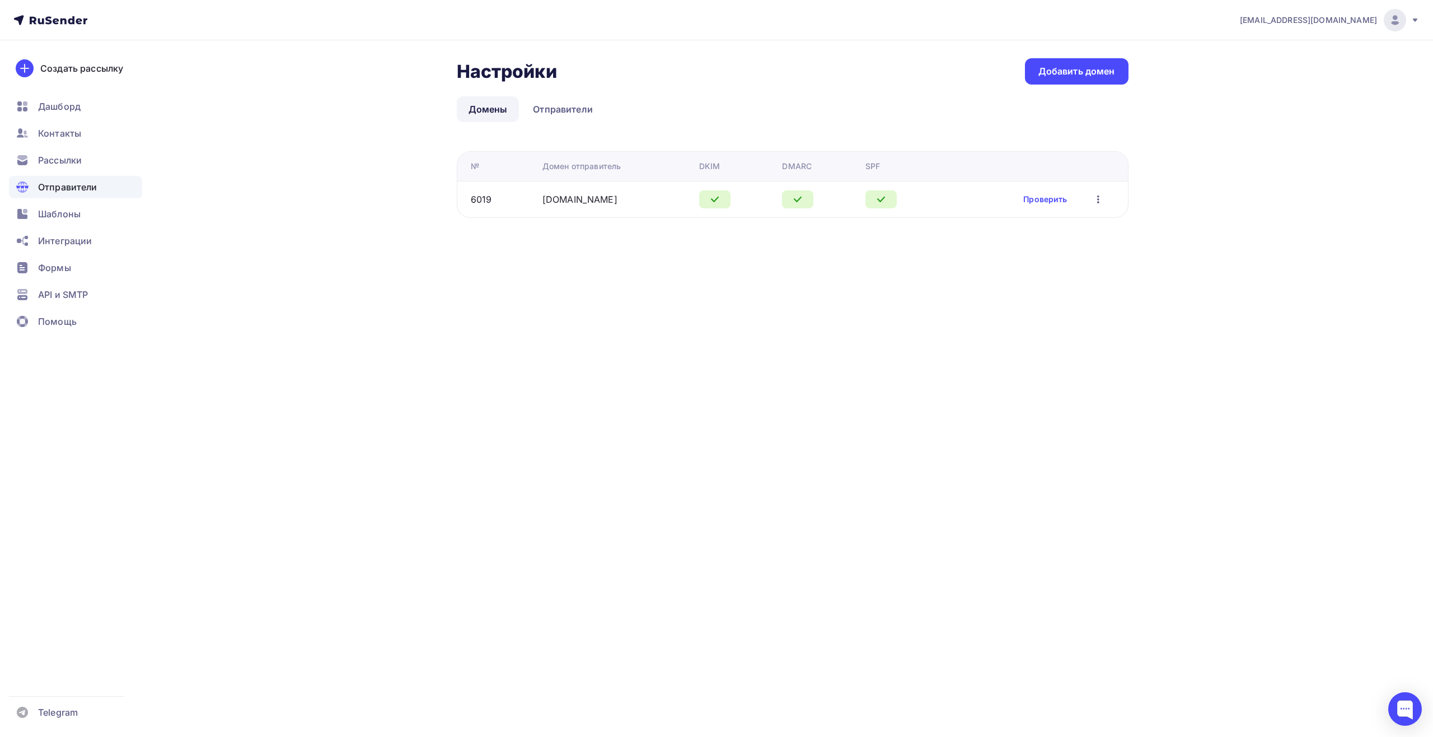
click at [111, 202] on ul "Дашборд Контакты Рассылки Отправители Шаблоны Интеграции Формы API и SMTP Помощь" at bounding box center [75, 217] width 133 height 244
click at [557, 109] on link "Отправители" at bounding box center [562, 109] width 83 height 26
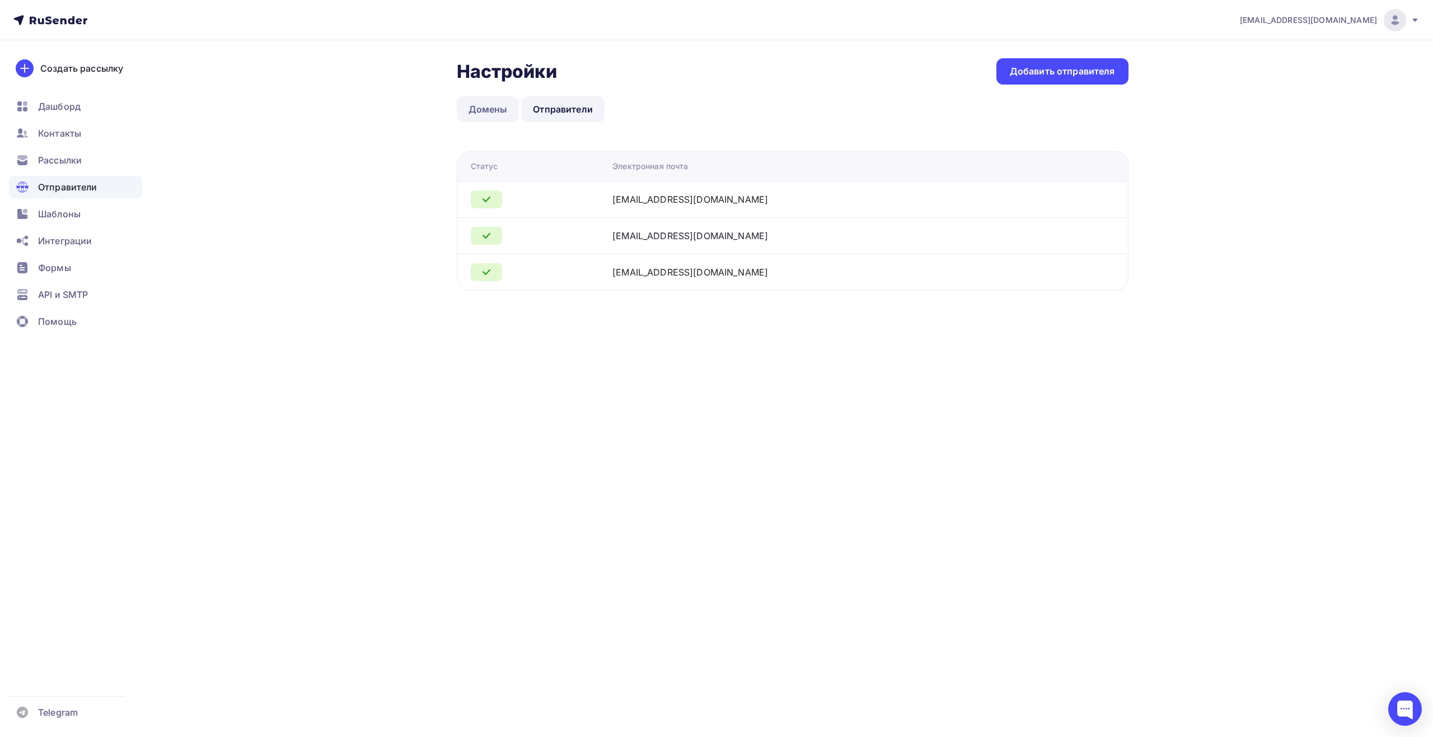
click at [471, 108] on link "Домены" at bounding box center [488, 109] width 63 height 26
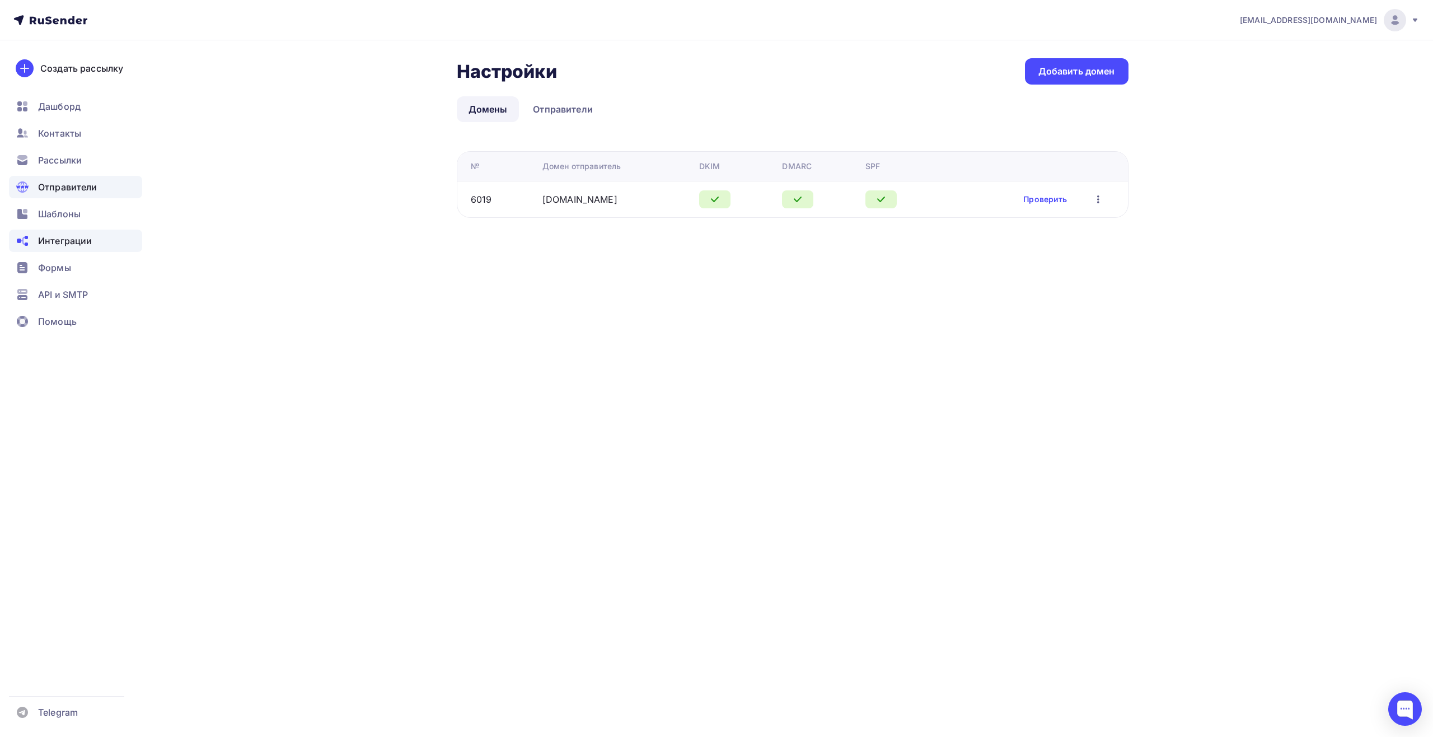
click at [102, 235] on div "Интеграции" at bounding box center [75, 241] width 133 height 22
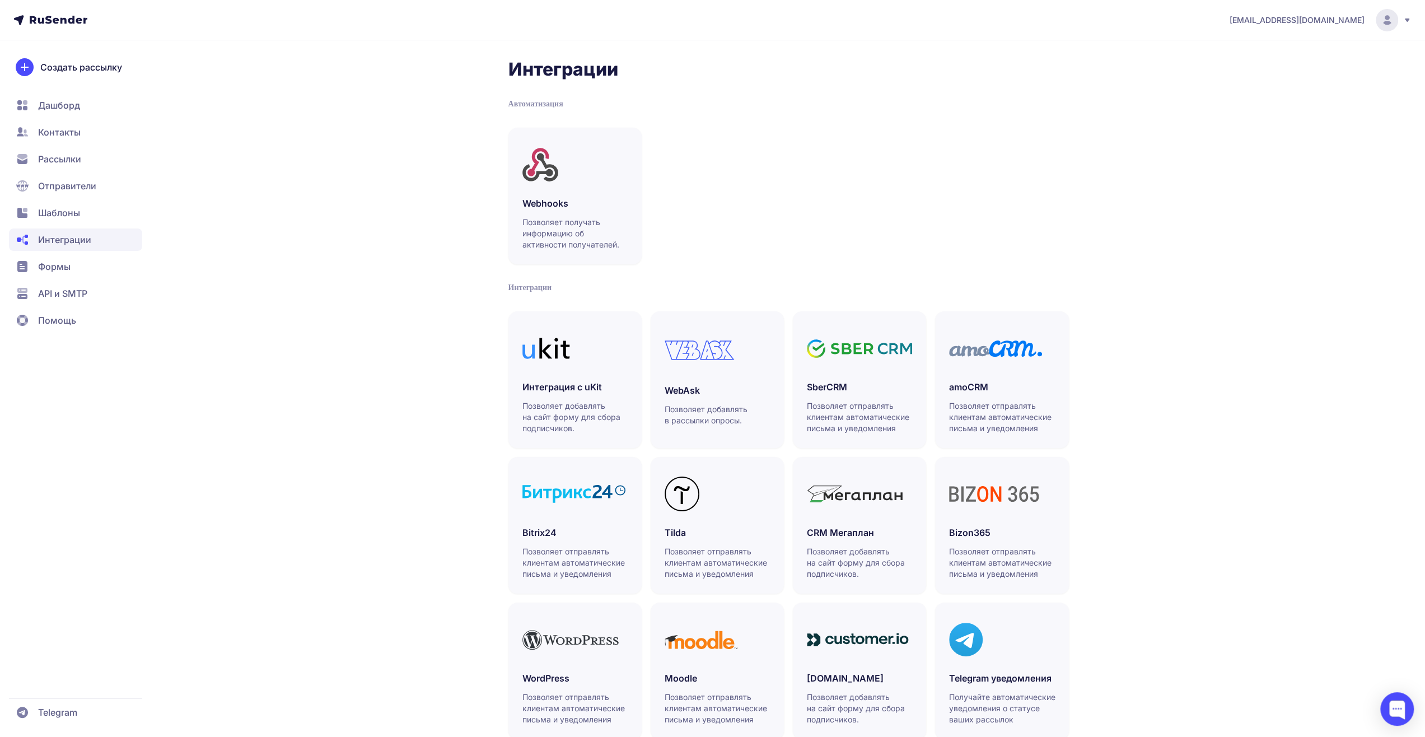
click at [101, 282] on span "Формы" at bounding box center [75, 293] width 133 height 22
click at [103, 309] on span "API и SMTP" at bounding box center [75, 320] width 133 height 22
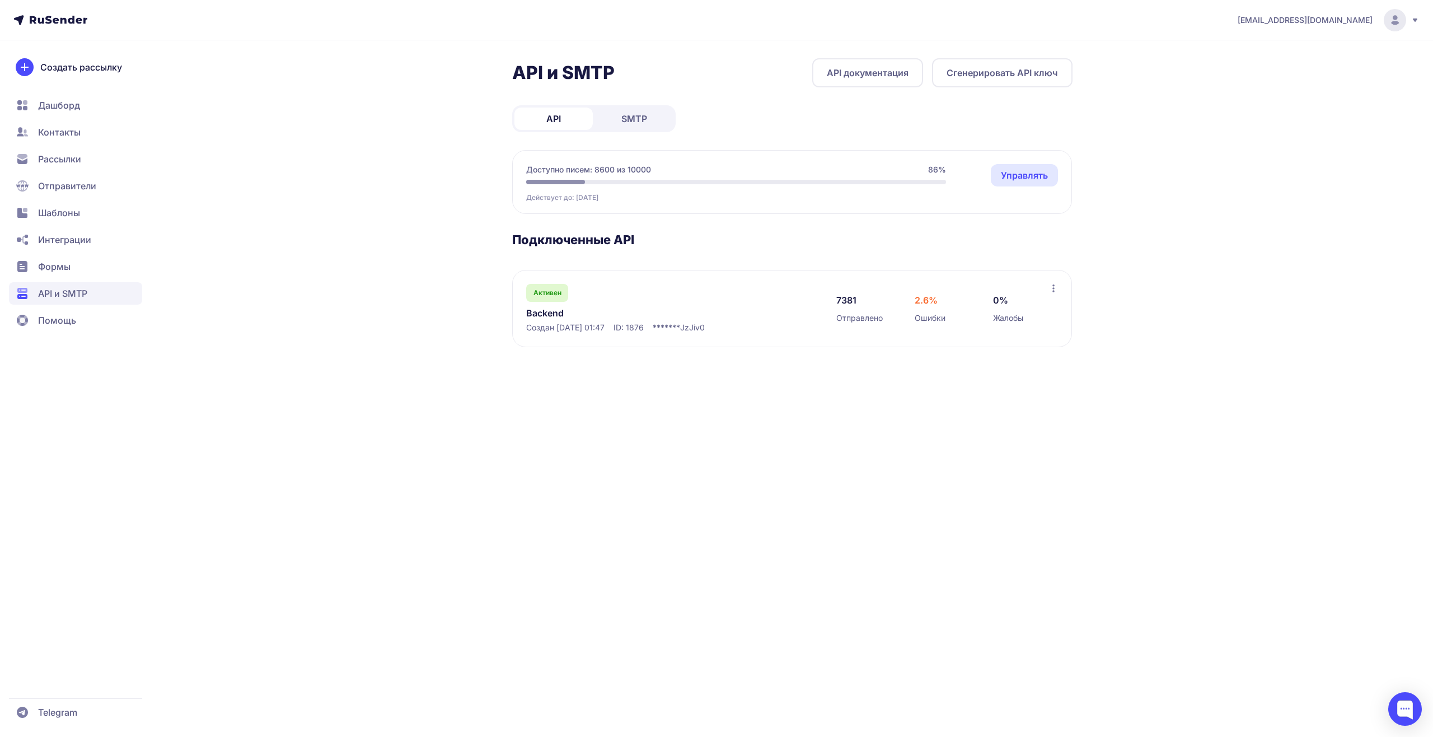
click at [116, 121] on span "Дашборд" at bounding box center [75, 132] width 133 height 22
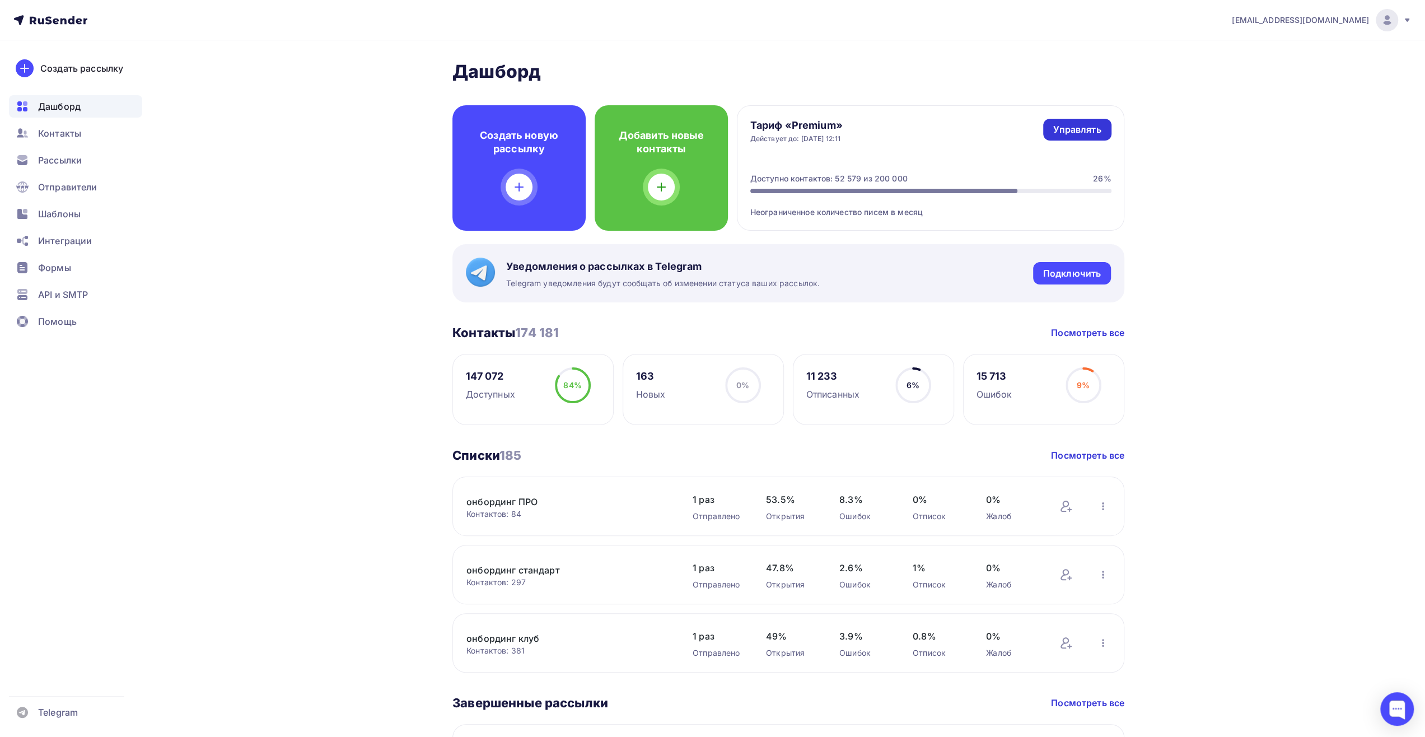
click at [1081, 137] on link "Управлять" at bounding box center [1077, 130] width 68 height 22
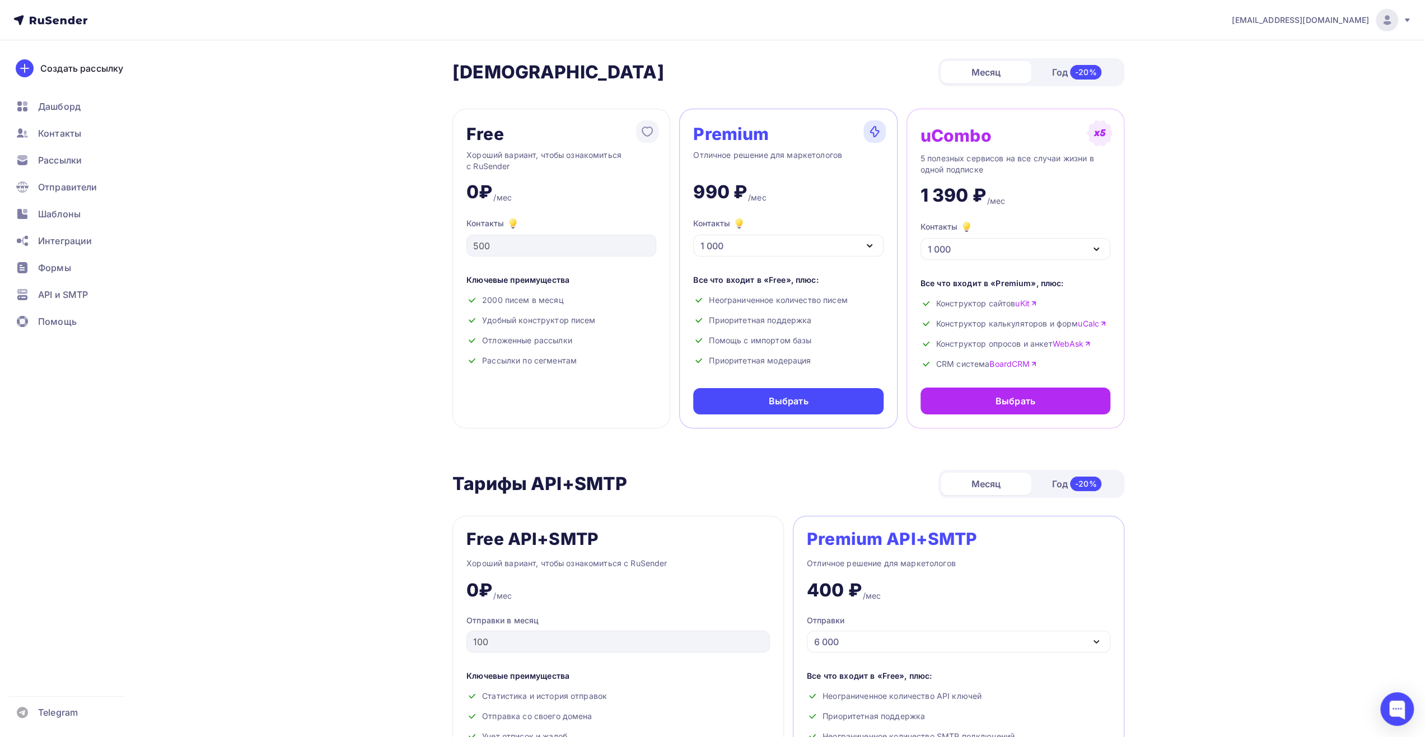
click at [833, 248] on div "1 000" at bounding box center [788, 246] width 190 height 22
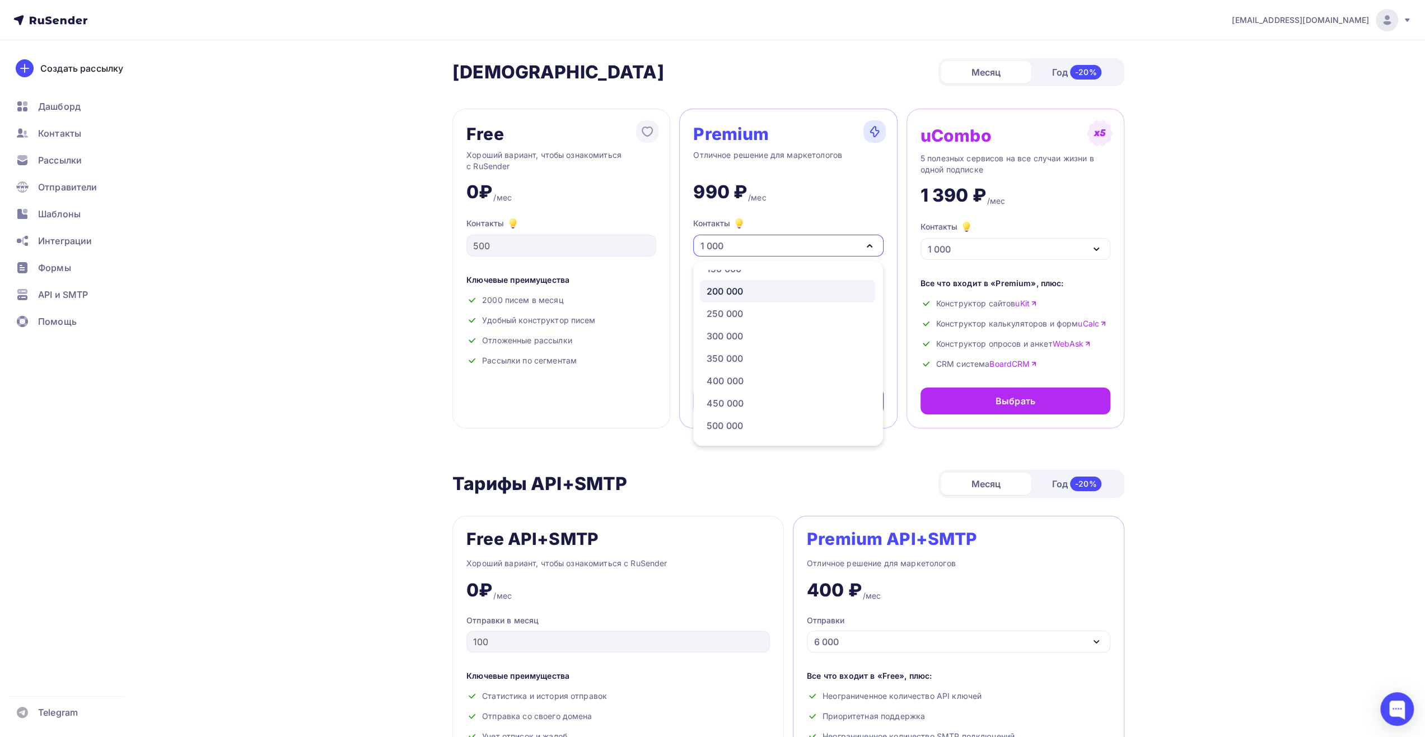
scroll to position [539, 0]
click at [787, 341] on div "200 000" at bounding box center [788, 346] width 162 height 13
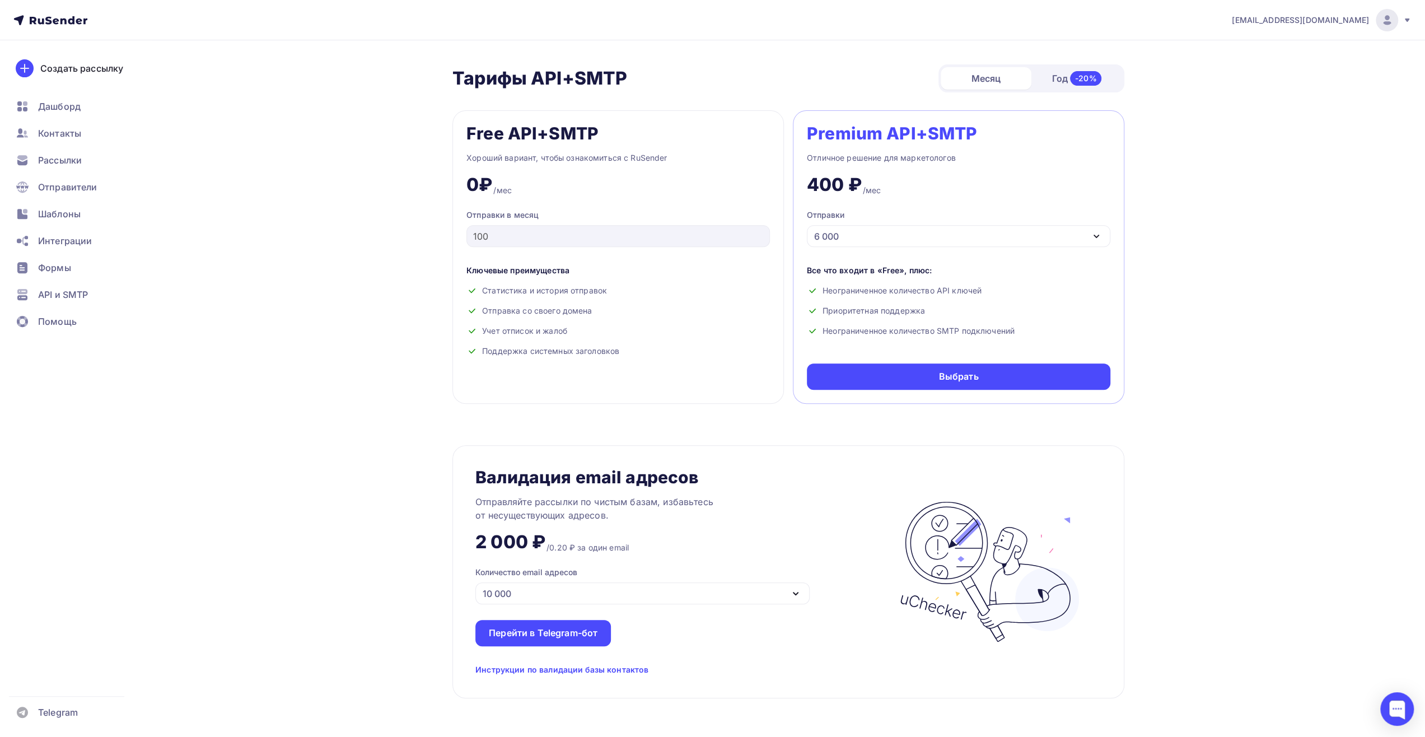
scroll to position [350, 0]
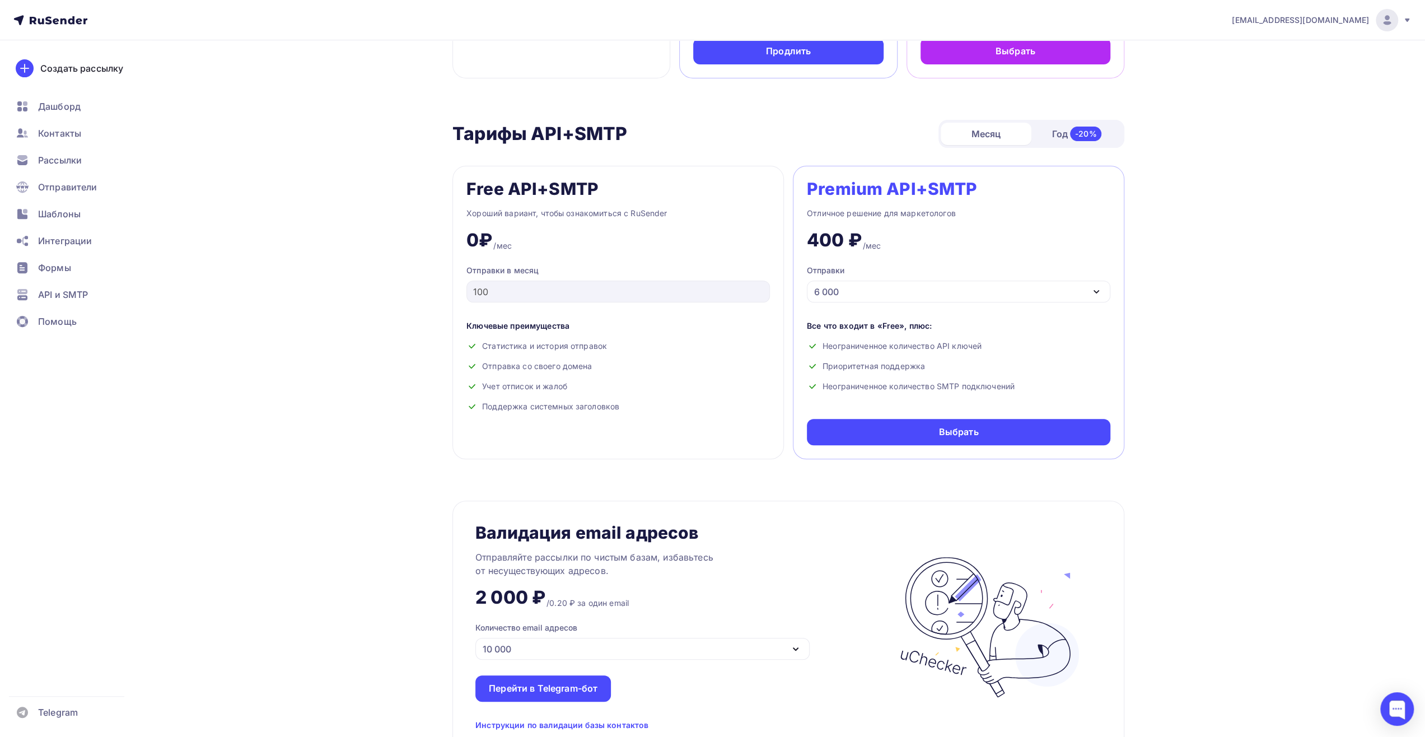
click at [886, 295] on div "6 000" at bounding box center [958, 292] width 303 height 22
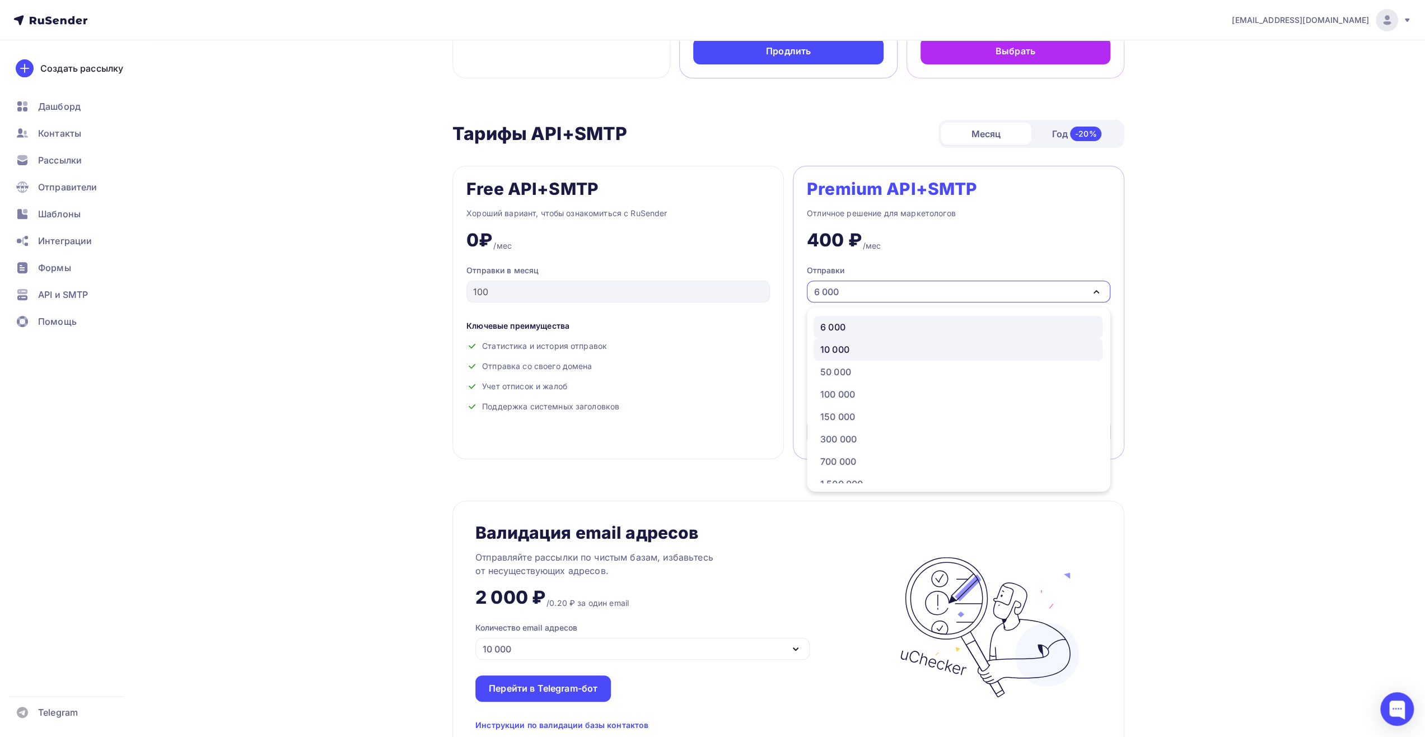
click at [884, 349] on div "10 000" at bounding box center [957, 349] width 275 height 13
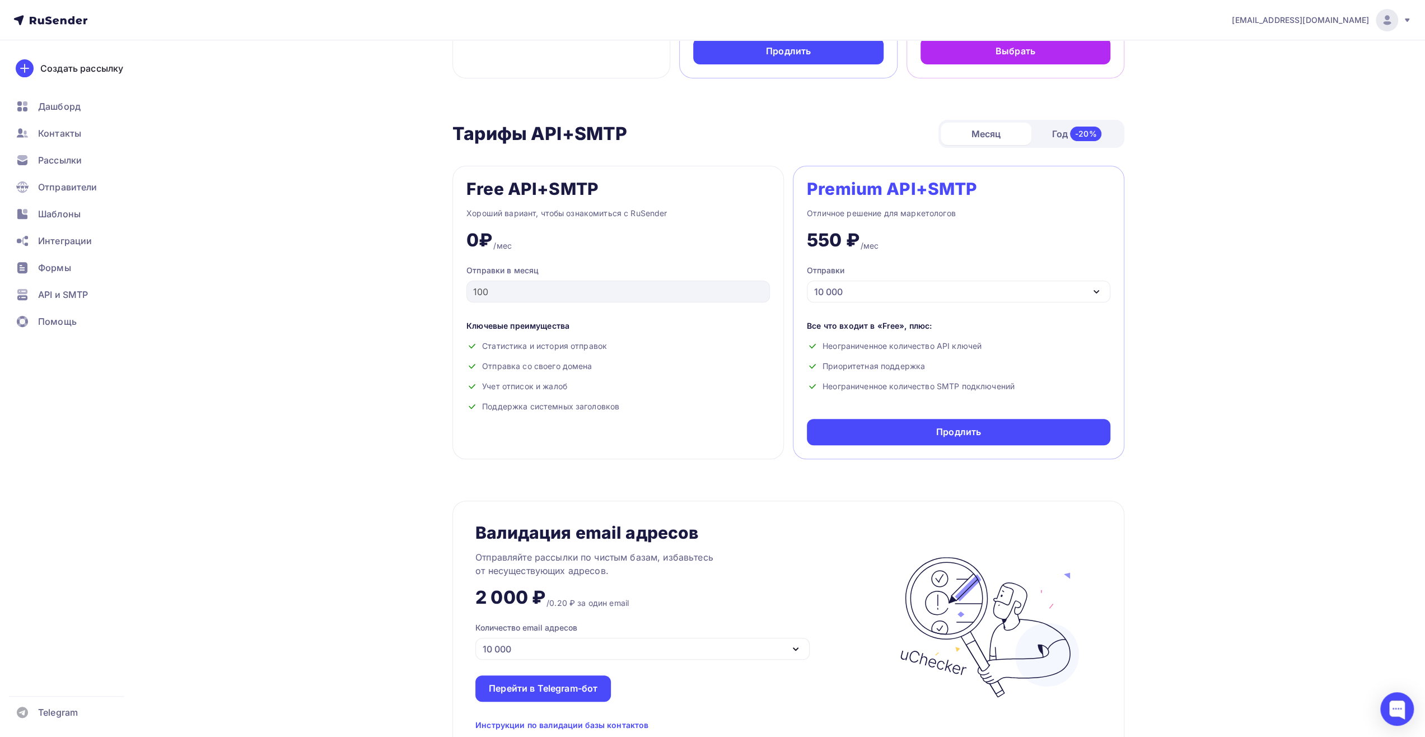
click at [1037, 142] on div "Год -20%" at bounding box center [1076, 134] width 91 height 24
click at [879, 300] on div "10 000" at bounding box center [958, 292] width 303 height 22
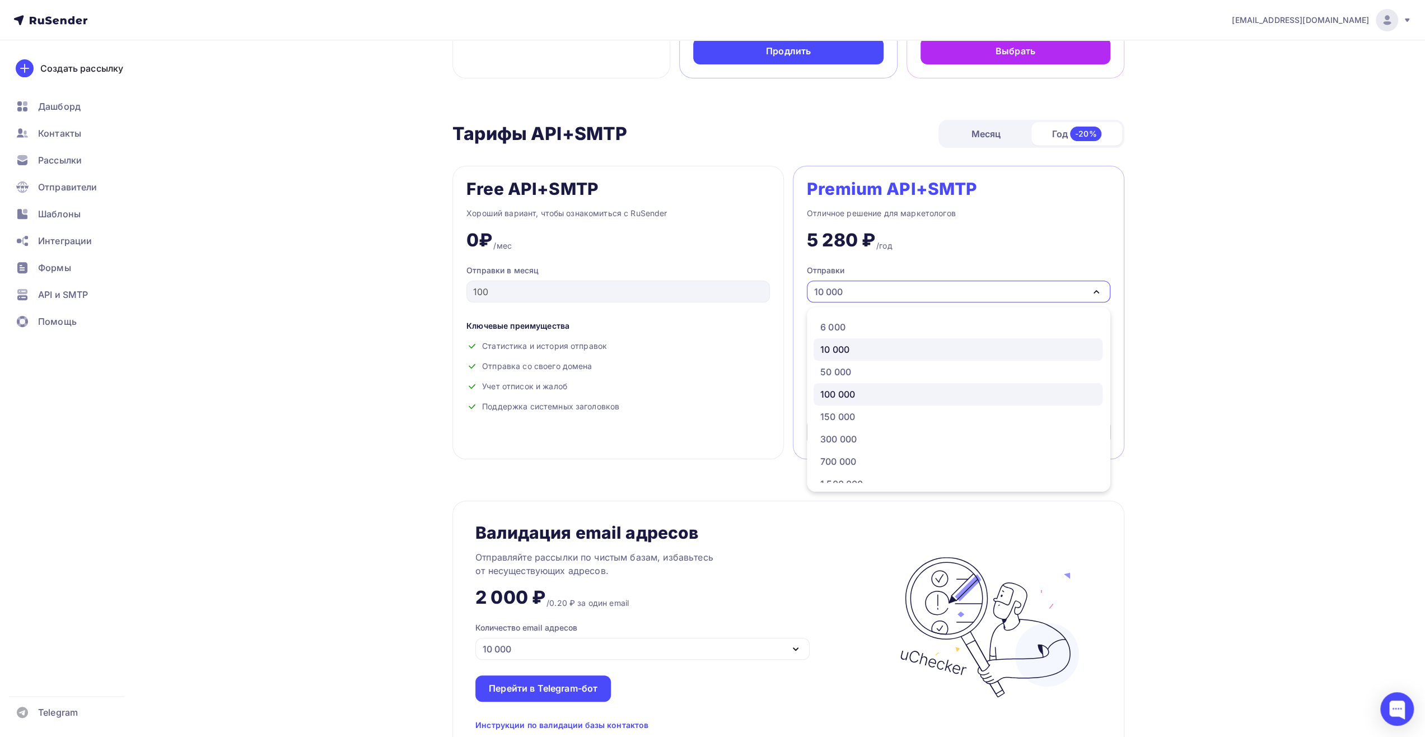
click at [860, 391] on div "100 000" at bounding box center [957, 393] width 275 height 13
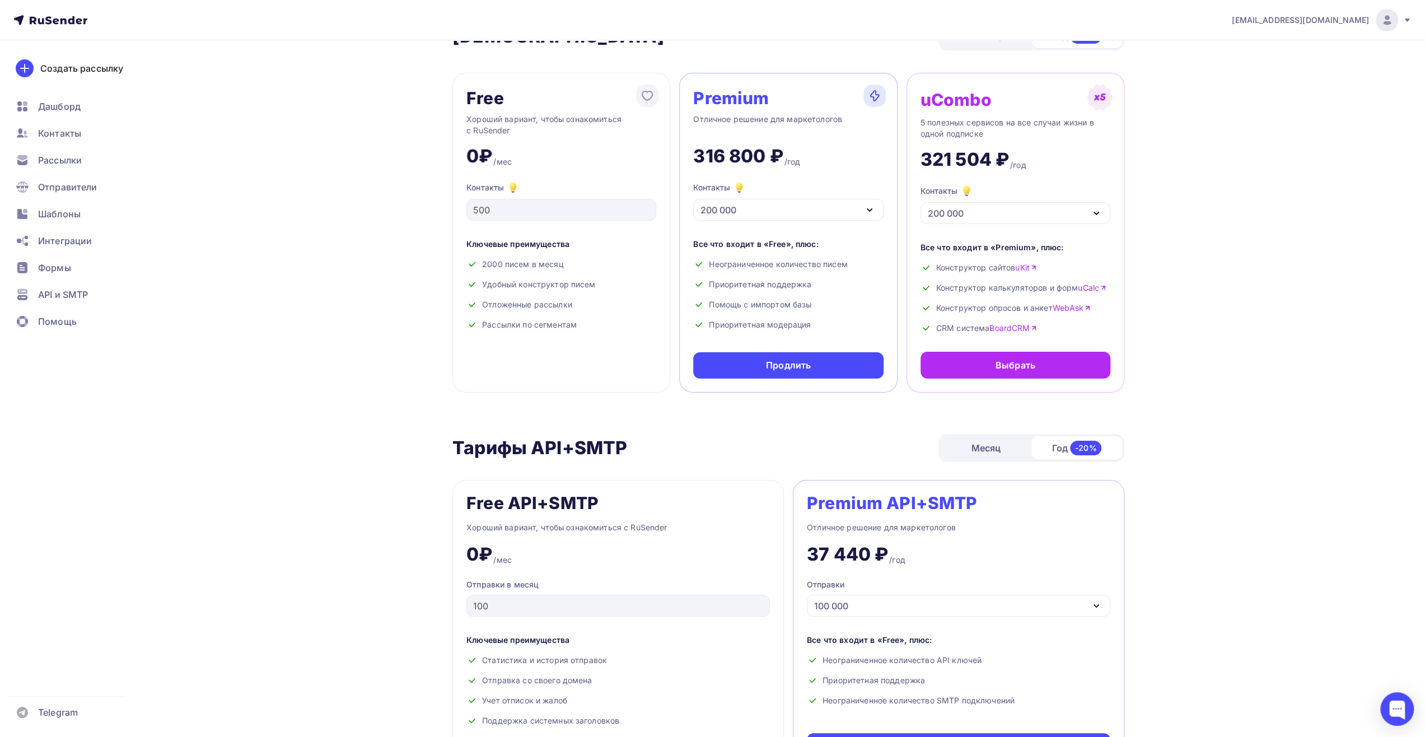
scroll to position [0, 0]
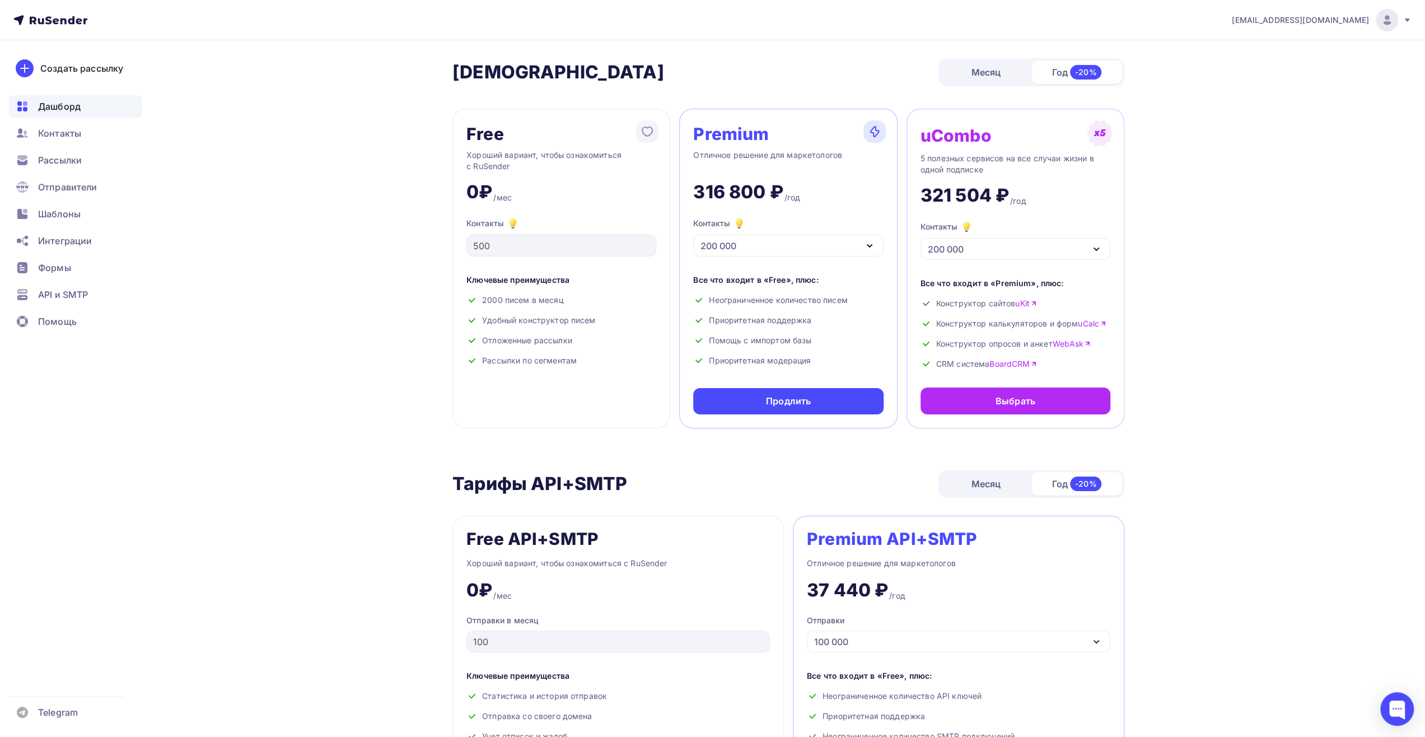
click at [79, 103] on span "Дашборд" at bounding box center [59, 106] width 43 height 13
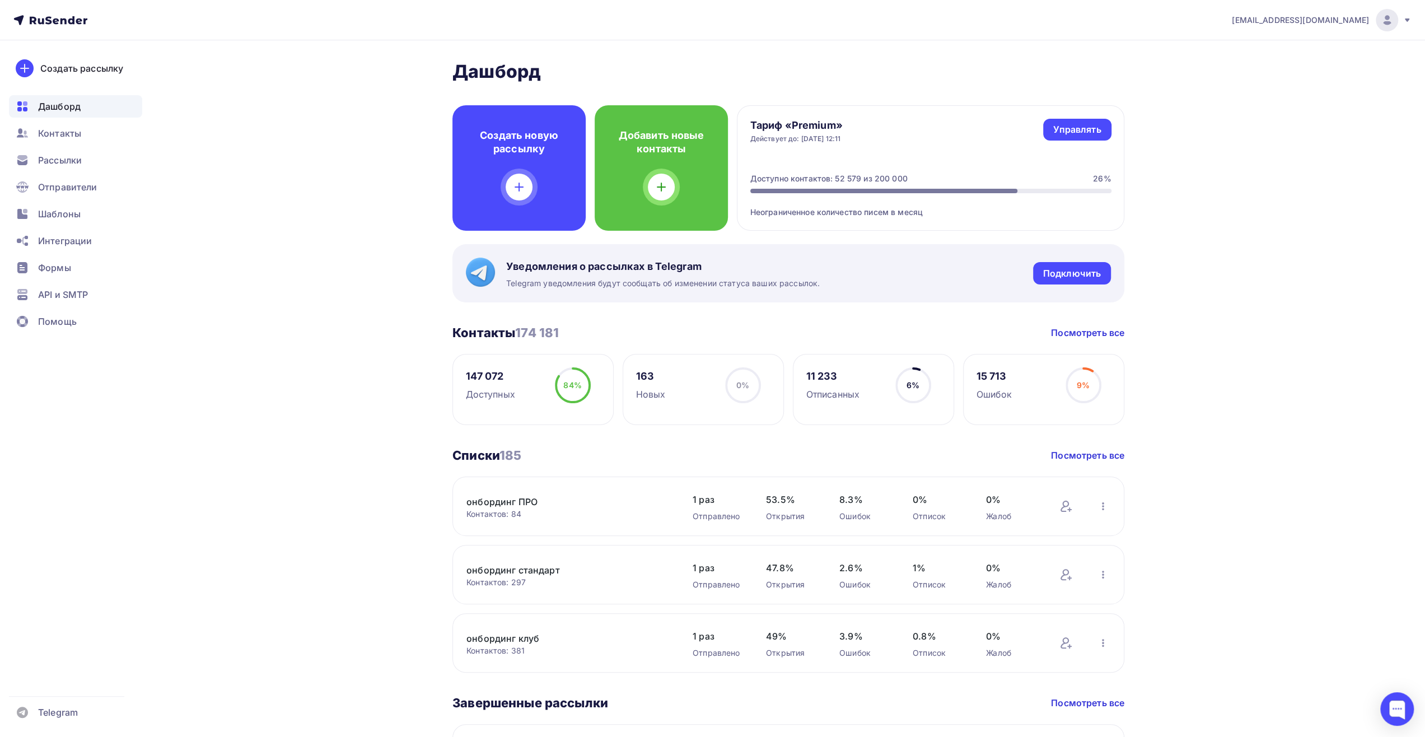
click at [809, 119] on h4 "Тариф «Premium»" at bounding box center [796, 125] width 92 height 13
click at [1053, 135] on link "Управлять" at bounding box center [1077, 130] width 68 height 22
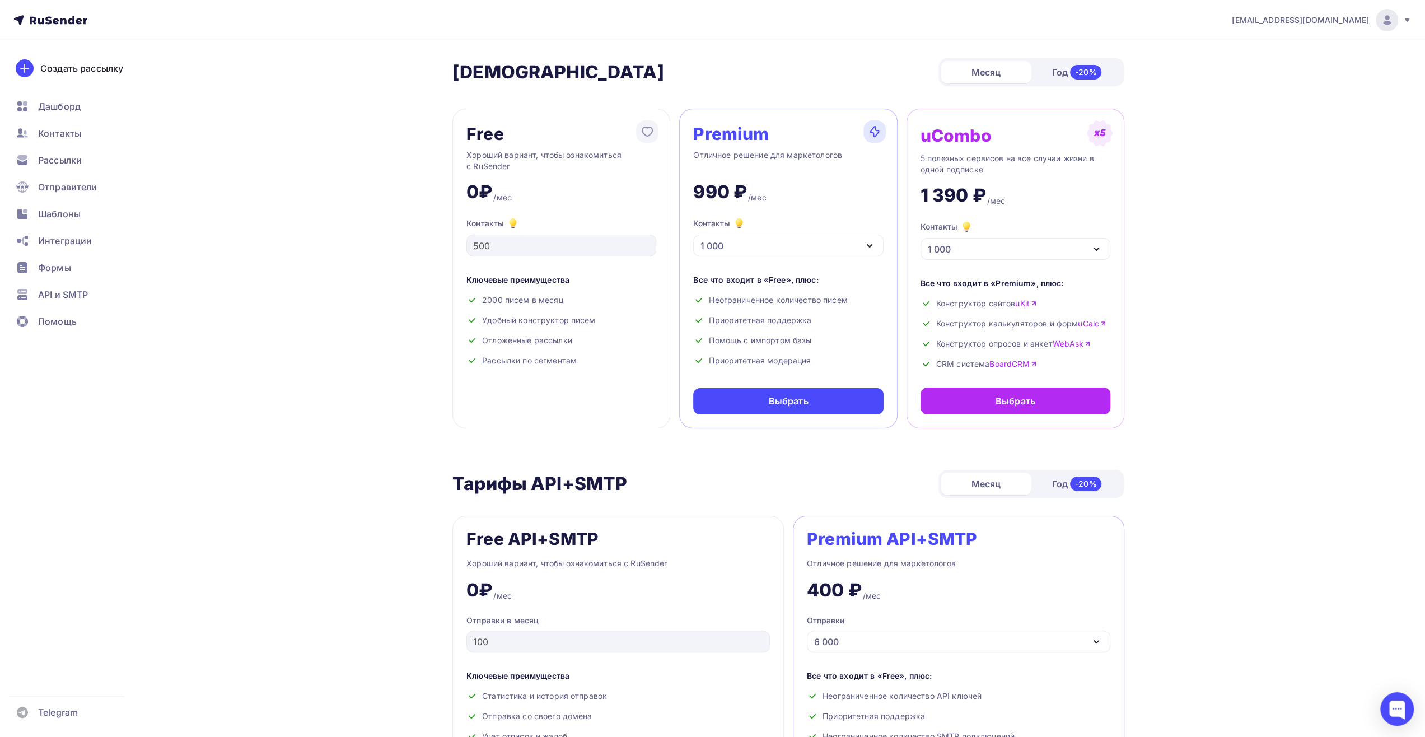
click at [847, 241] on div "1 000" at bounding box center [788, 246] width 190 height 22
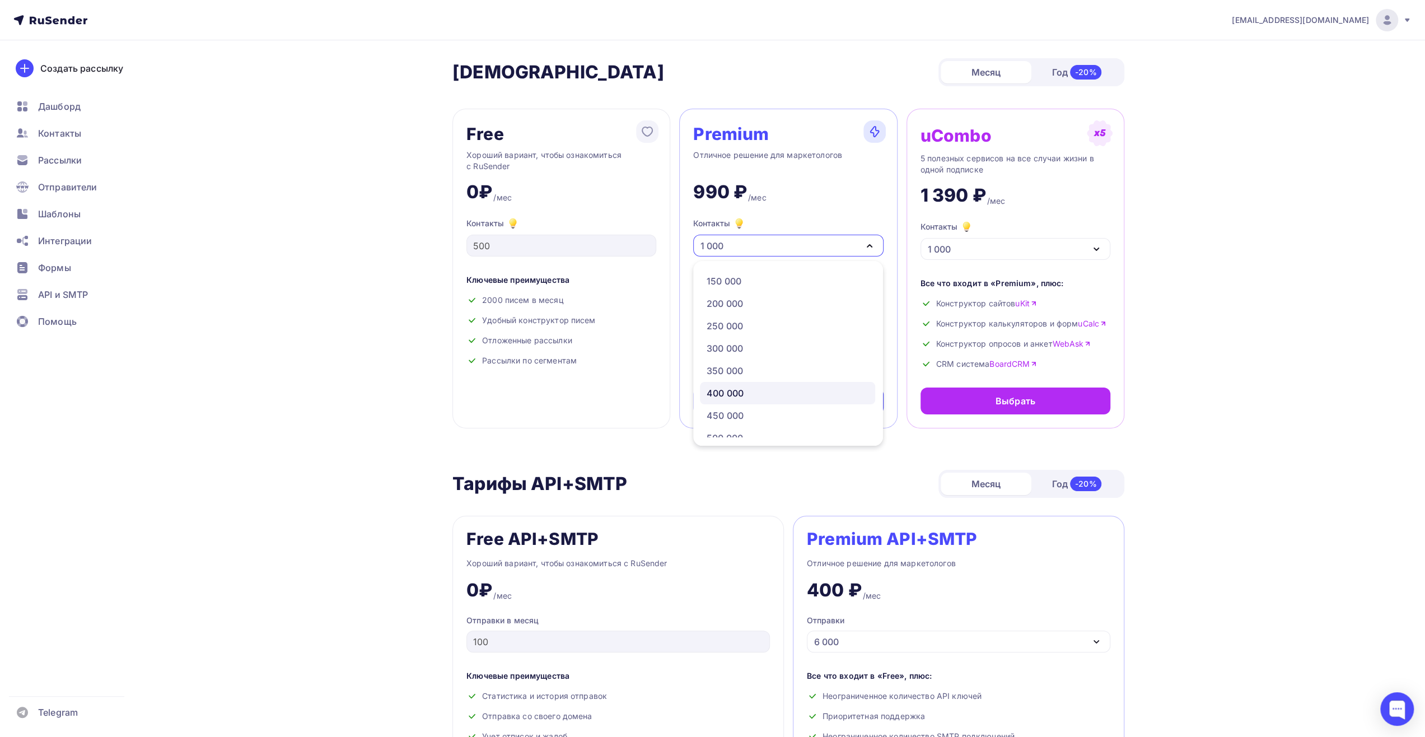
scroll to position [595, 0]
click at [751, 288] on div "200 000" at bounding box center [788, 290] width 162 height 13
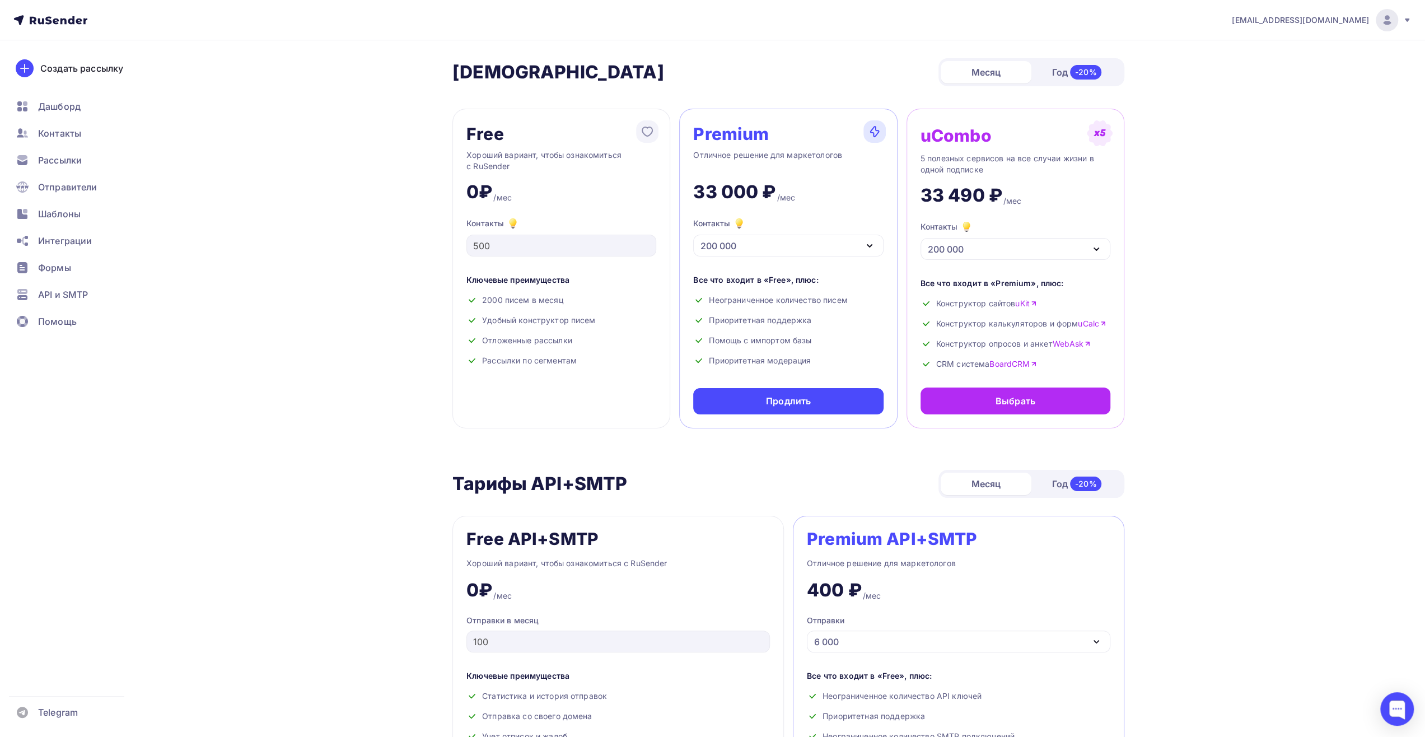
click at [797, 240] on div "200 000" at bounding box center [788, 246] width 190 height 22
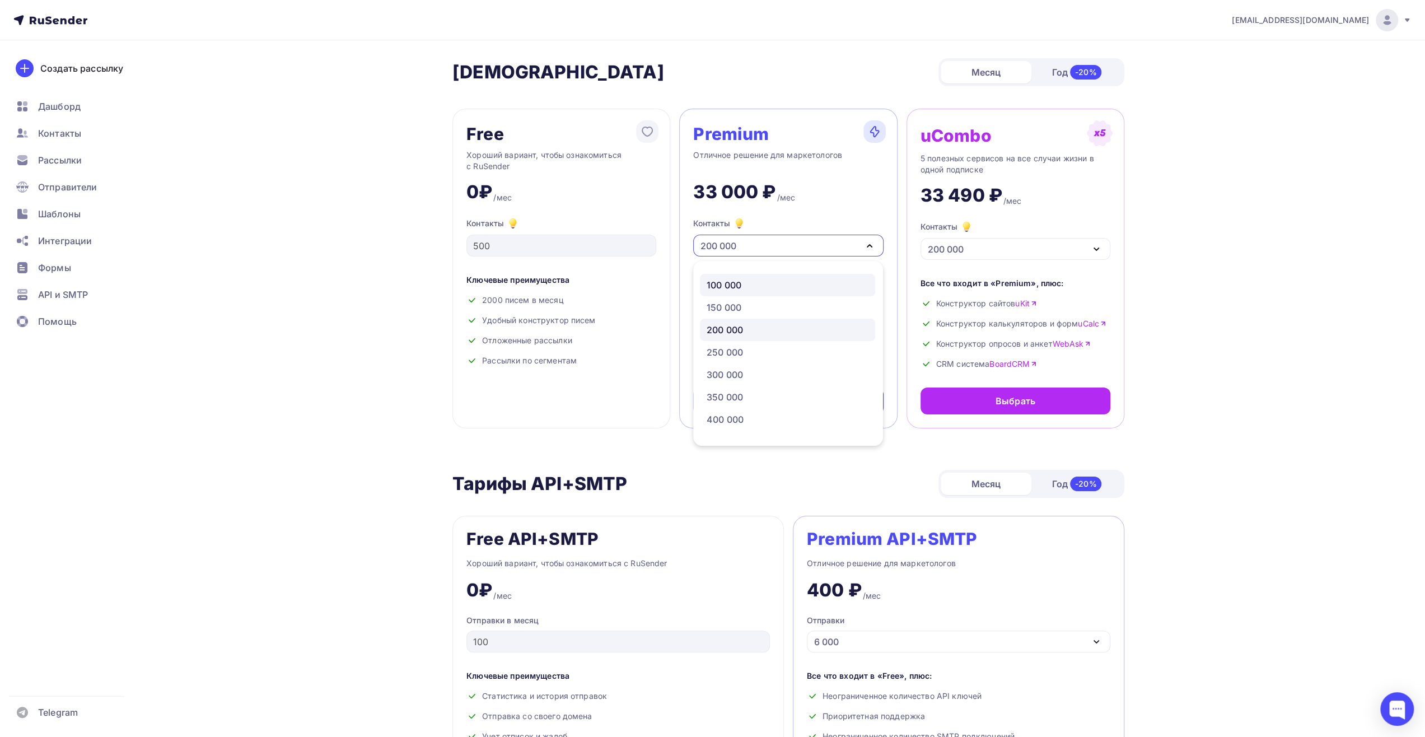
scroll to position [539, 0]
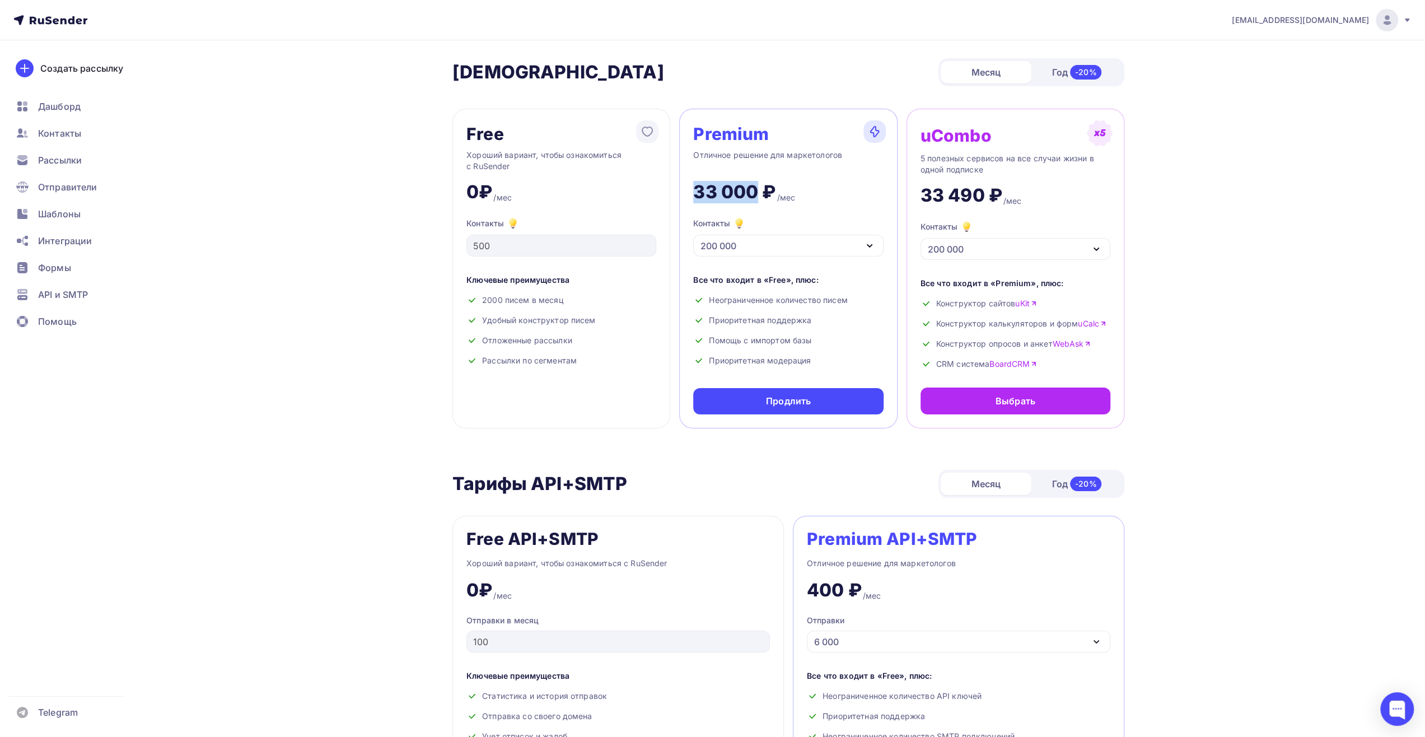
drag, startPoint x: 689, startPoint y: 187, endPoint x: 754, endPoint y: 185, distance: 65.6
click at [754, 185] on div "Premium Отличное решение для маркетологов 33 000 ₽ /мес Контакты 200 000 1 000 …" at bounding box center [788, 269] width 218 height 320
copy div "33 000"
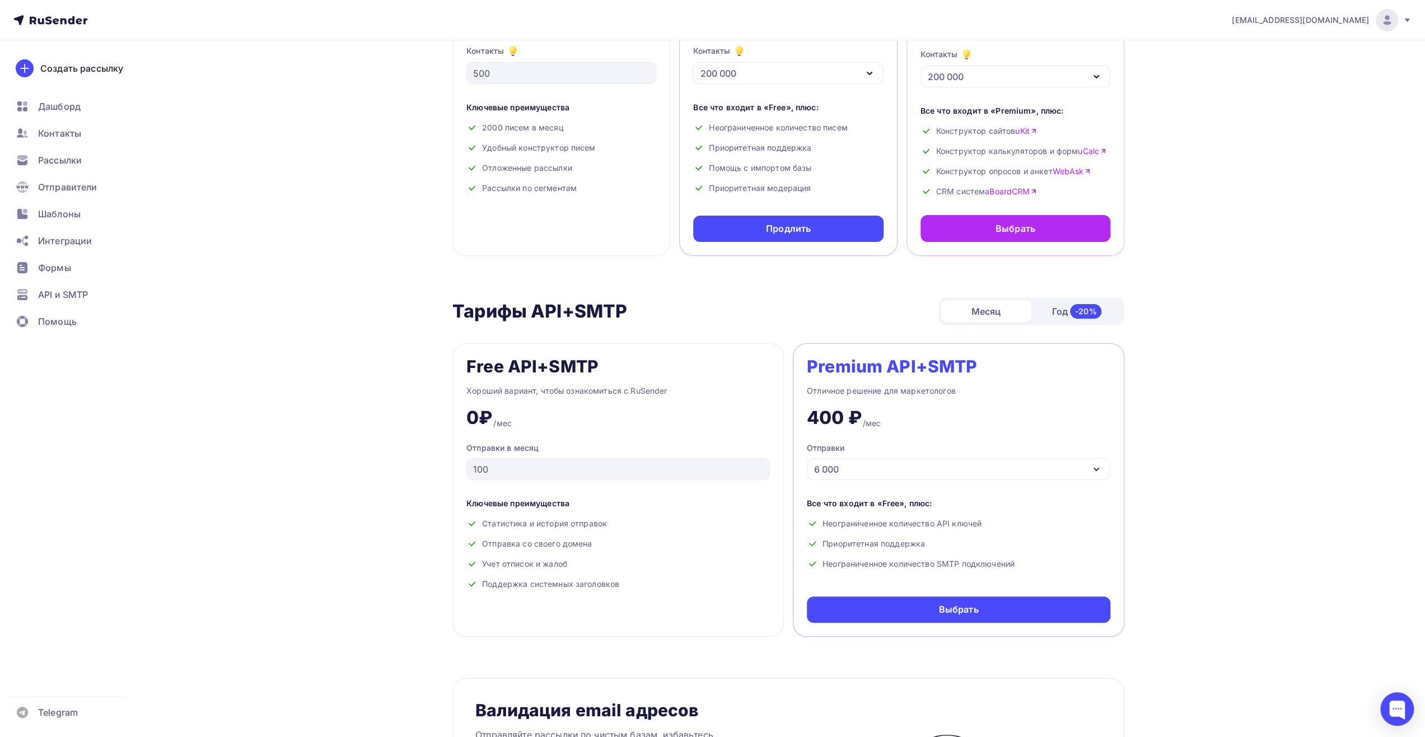
scroll to position [448, 0]
